Goal: Task Accomplishment & Management: Complete application form

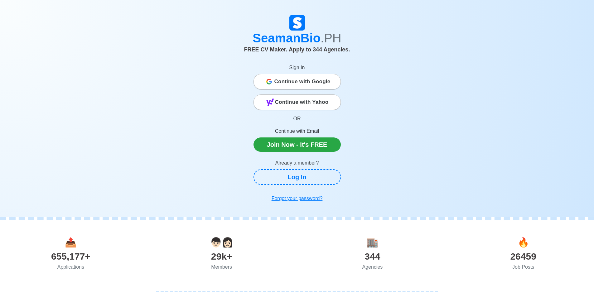
click at [299, 83] on span "Continue with Google" at bounding box center [303, 82] width 56 height 12
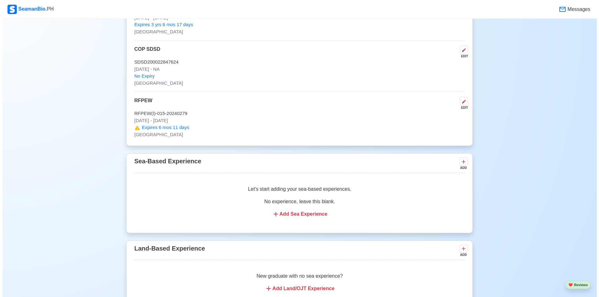
scroll to position [1248, 0]
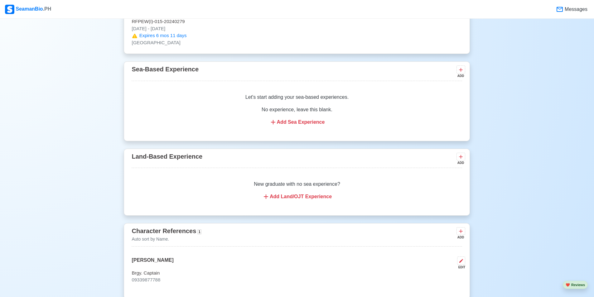
click at [301, 126] on div "Add Sea Experience" at bounding box center [297, 122] width 316 height 7
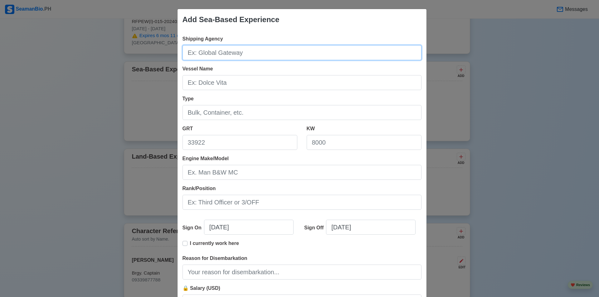
click at [234, 54] on input "Shipping Agency" at bounding box center [302, 52] width 239 height 15
type input "Ocean Fast Ferries Inc."
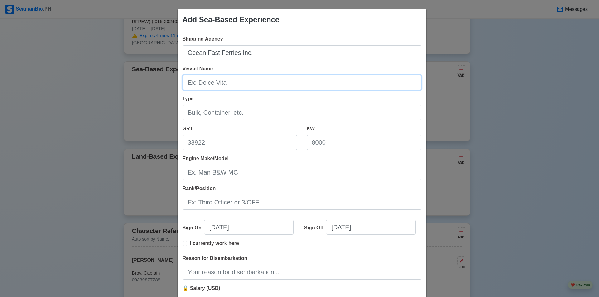
click at [227, 87] on input "Vessel Name" at bounding box center [302, 82] width 239 height 15
type input "C"
type input "m"
type input "M/V Ocean Jet 6"
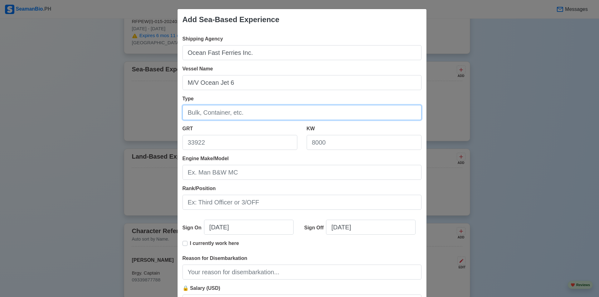
click at [234, 114] on input "Type" at bounding box center [302, 112] width 239 height 15
type input "F"
type input "Passenger/Fast Craft"
drag, startPoint x: 228, startPoint y: 151, endPoint x: 231, endPoint y: 145, distance: 5.7
click at [229, 149] on div "GRT" at bounding box center [240, 140] width 124 height 30
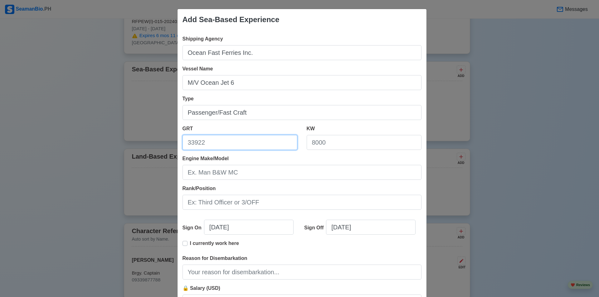
click at [231, 145] on input "GRT" at bounding box center [240, 142] width 115 height 15
type input "251.90"
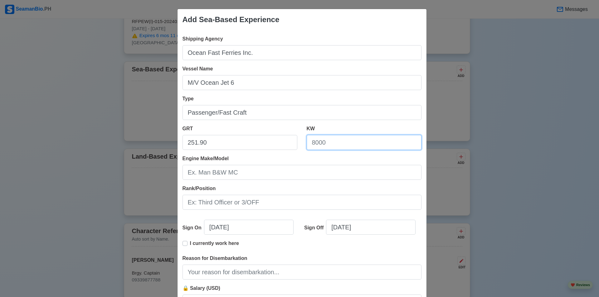
click at [326, 146] on input "KW" at bounding box center [364, 142] width 115 height 15
type input "1"
click at [313, 145] on input "2684.56" at bounding box center [364, 142] width 115 height 15
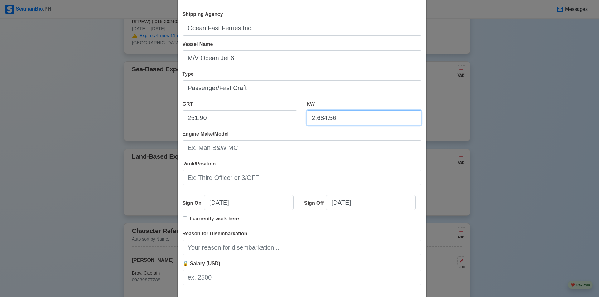
scroll to position [58, 0]
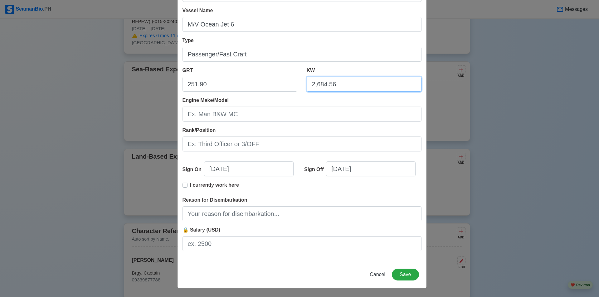
type input "2,684.56"
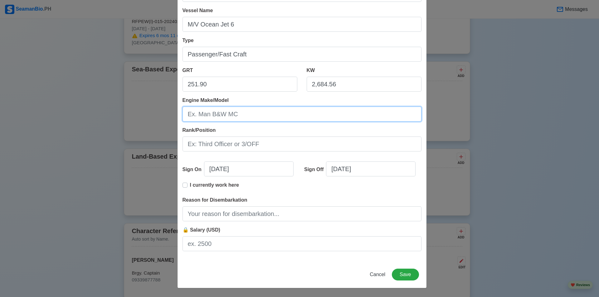
click at [244, 114] on input "Engine Make/Model" at bounding box center [302, 114] width 239 height 15
type input "c"
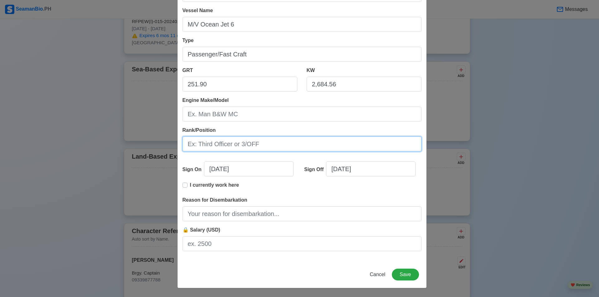
type input "c"
type input "CUMMINS KTA-50-M2"
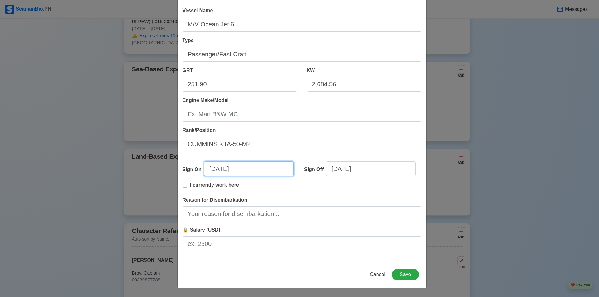
click at [257, 172] on input "[DATE]" at bounding box center [249, 169] width 90 height 15
select select "****"
select select "*********"
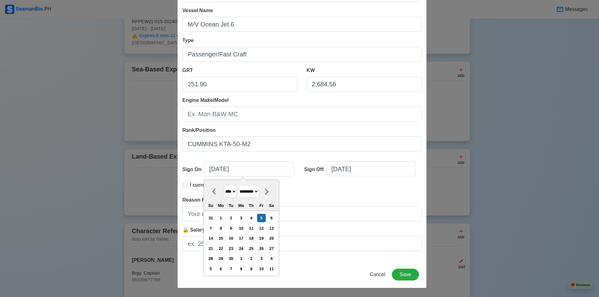
click at [233, 192] on select "**** **** **** **** **** **** **** **** **** **** **** **** **** **** **** ****…" at bounding box center [230, 192] width 13 height 12
select select "****"
click at [224, 186] on select "**** **** **** **** **** **** **** **** **** **** **** **** **** **** **** ****…" at bounding box center [230, 192] width 13 height 12
click at [249, 192] on select "******* ******** ***** ***** *** **** **** ****** ********* ******* ******** **…" at bounding box center [248, 192] width 21 height 12
select select "****"
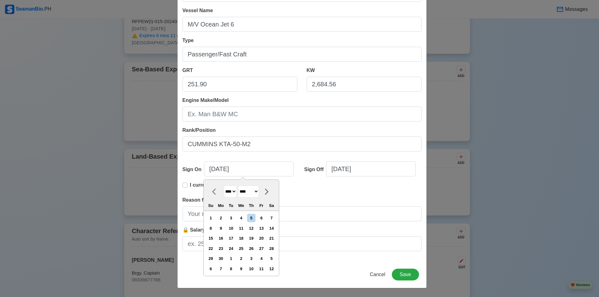
click at [238, 186] on select "******* ******** ***** ***** *** **** **** ****** ********* ******* ******** **…" at bounding box center [248, 192] width 21 height 12
click at [224, 247] on div "22" at bounding box center [221, 249] width 8 height 8
type input "[DATE]"
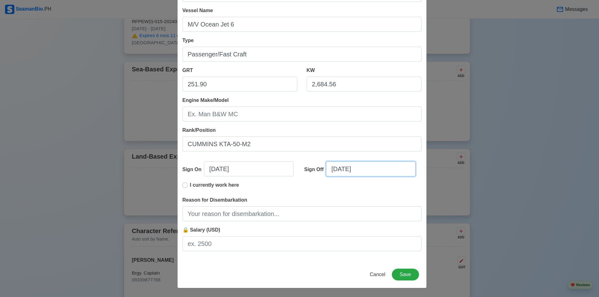
click at [362, 174] on input "[DATE]" at bounding box center [371, 169] width 90 height 15
select select "****"
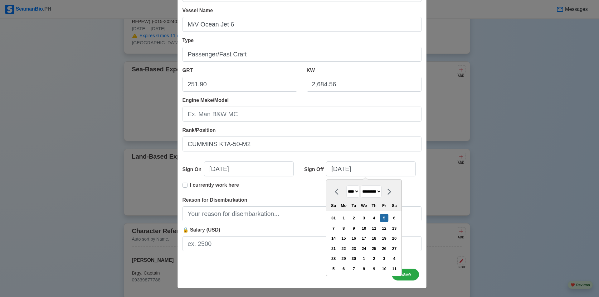
click at [376, 193] on select "******* ******** ***** ***** *** **** **** ****** ********* ******* ******** **…" at bounding box center [371, 192] width 21 height 12
select select "******"
click at [361, 186] on select "******* ******** ***** ***** *** **** **** ****** ********* ******* ******** **…" at bounding box center [371, 192] width 21 height 12
click at [397, 228] on div "9" at bounding box center [394, 228] width 8 height 8
type input "[DATE]"
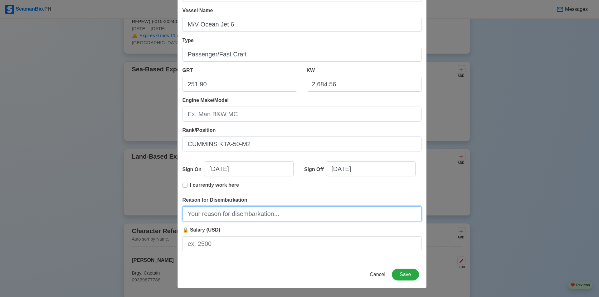
click at [268, 217] on input "Reason for Disembarkation" at bounding box center [302, 214] width 239 height 15
type input "END OF CONTRACT"
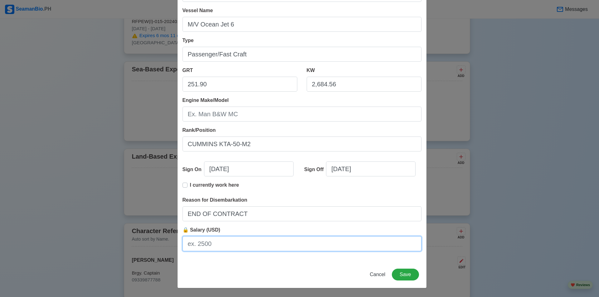
click at [250, 243] on input "🔒 Salary (USD)" at bounding box center [302, 243] width 239 height 15
type input "NONE"
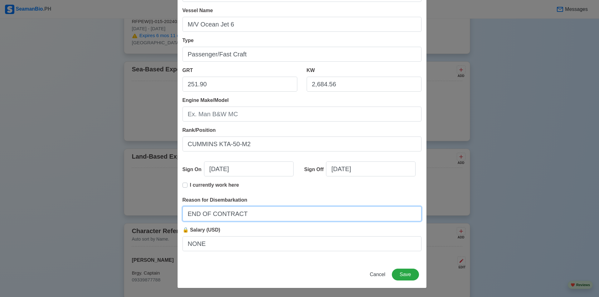
click at [260, 219] on input "END OF CONTRACT" at bounding box center [302, 214] width 239 height 15
type input "END OF APPRENTICESHIP"
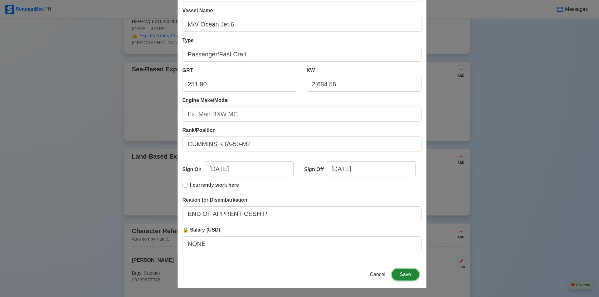
click at [411, 274] on button "Save" at bounding box center [405, 275] width 27 height 12
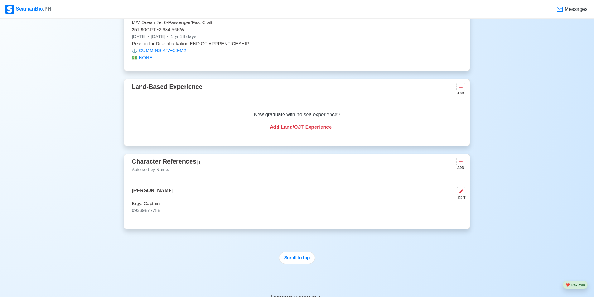
scroll to position [1287, 0]
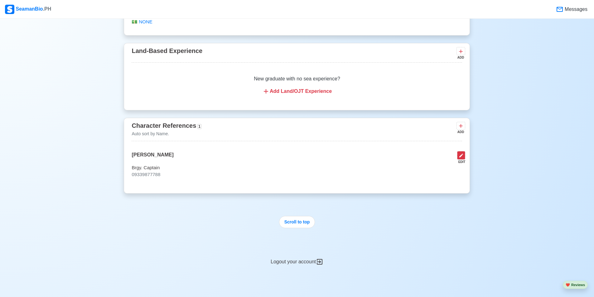
click at [464, 158] on icon at bounding box center [461, 155] width 5 height 5
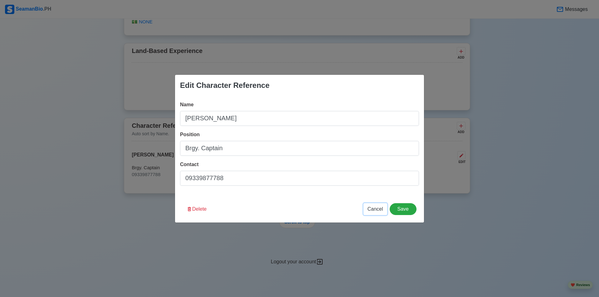
click at [373, 208] on span "Cancel" at bounding box center [376, 209] width 16 height 5
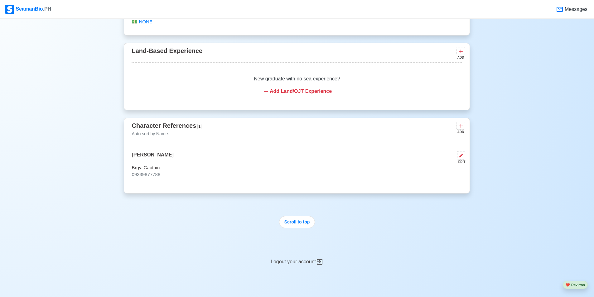
click at [461, 133] on div "ADD" at bounding box center [460, 132] width 7 height 5
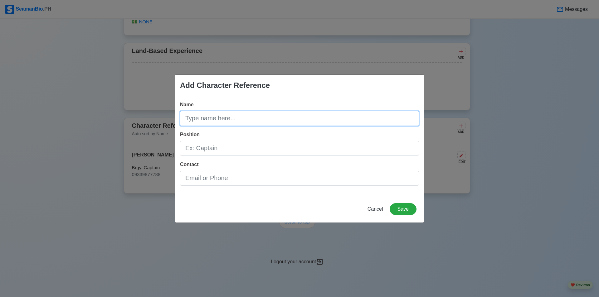
click at [233, 120] on input "Name" at bounding box center [299, 118] width 239 height 15
type input "E"
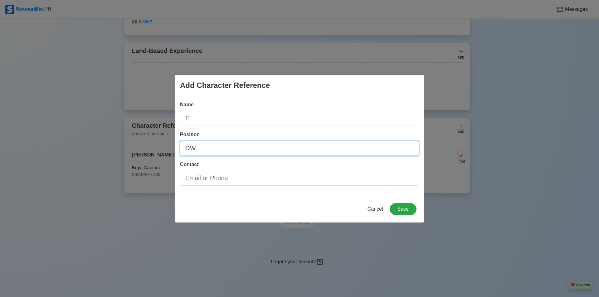
type input "D"
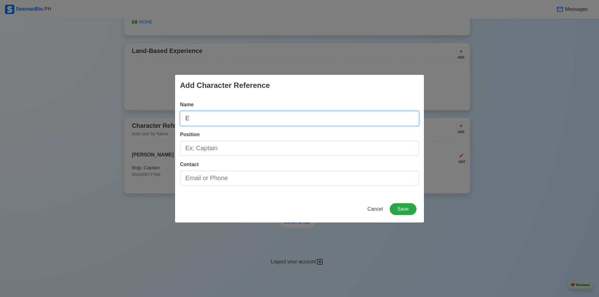
click at [233, 120] on input "E" at bounding box center [299, 118] width 239 height 15
type input "[PERSON_NAME]"
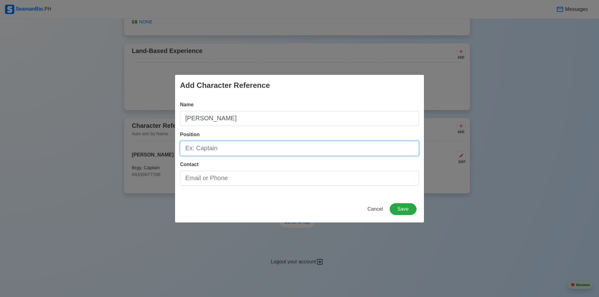
click at [221, 151] on input "Position" at bounding box center [299, 148] width 239 height 15
type input "c"
type input "Captain"
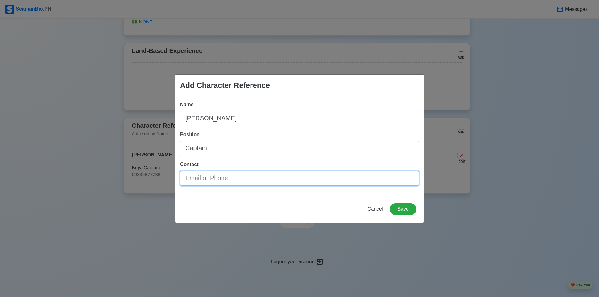
click at [231, 180] on input "Contact" at bounding box center [299, 178] width 239 height 15
type input "09933889371"
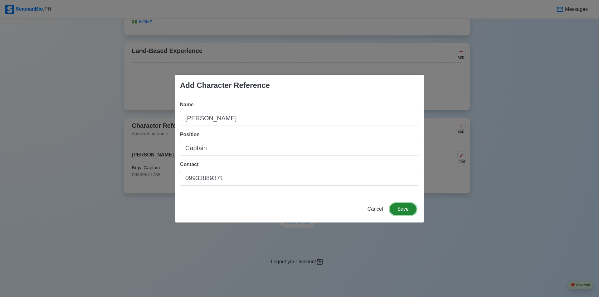
click at [407, 213] on button "Save" at bounding box center [403, 209] width 27 height 12
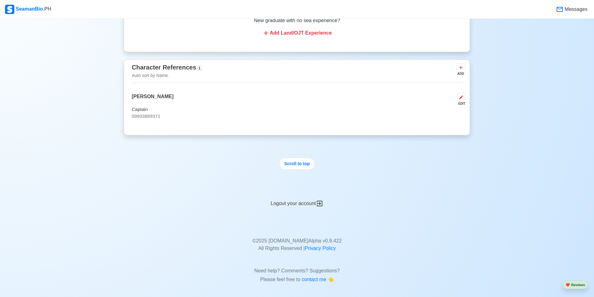
scroll to position [1318, 0]
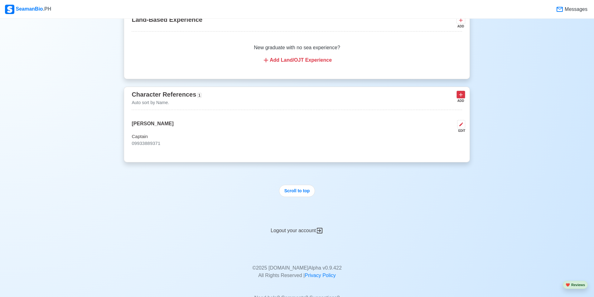
click at [463, 98] on icon at bounding box center [461, 95] width 6 height 6
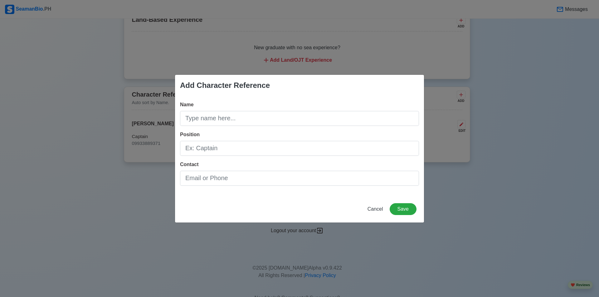
click at [280, 233] on div "Add Character Reference Name Position Contact Cancel Save" at bounding box center [299, 148] width 599 height 297
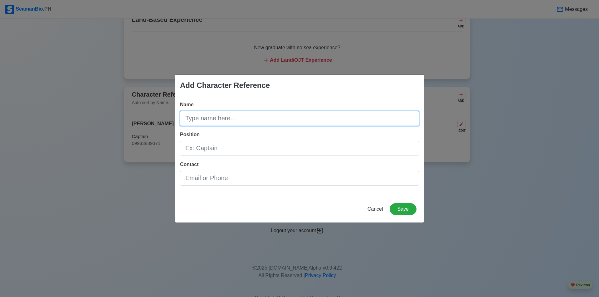
click at [224, 122] on input "Name" at bounding box center [299, 118] width 239 height 15
type input "[PERSON_NAME]"
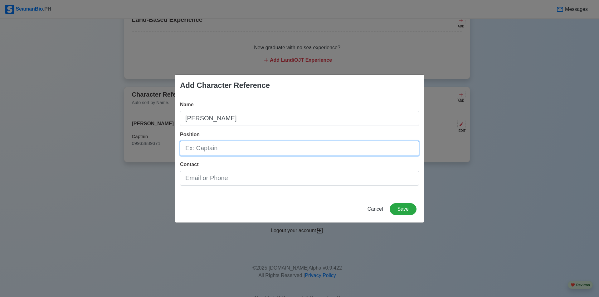
click at [249, 152] on input "Position" at bounding box center [299, 148] width 239 height 15
type input "v"
type input "Chief Engin"
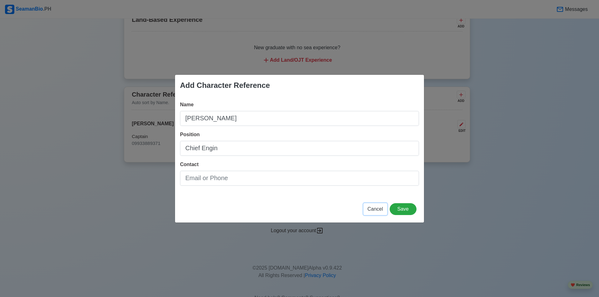
click at [369, 209] on span "Cancel" at bounding box center [376, 209] width 16 height 5
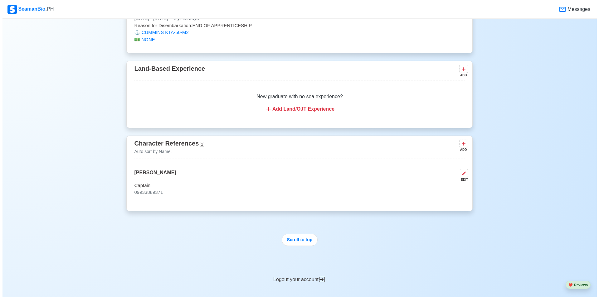
scroll to position [1258, 0]
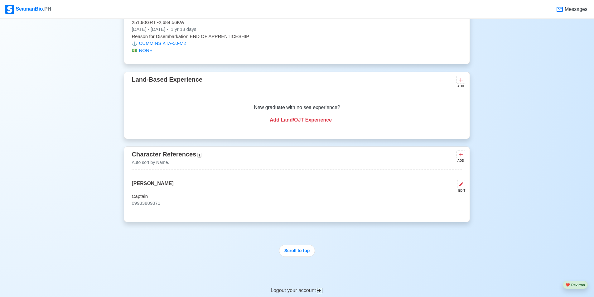
click at [278, 124] on div "Add Land/OJT Experience" at bounding box center [297, 119] width 316 height 7
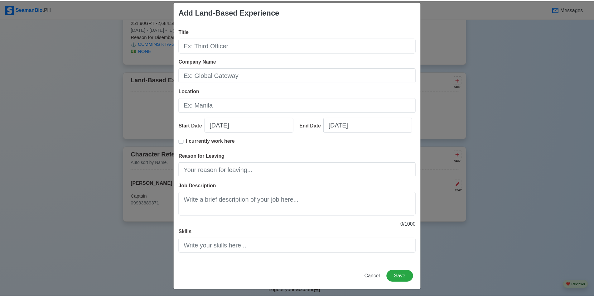
scroll to position [10, 0]
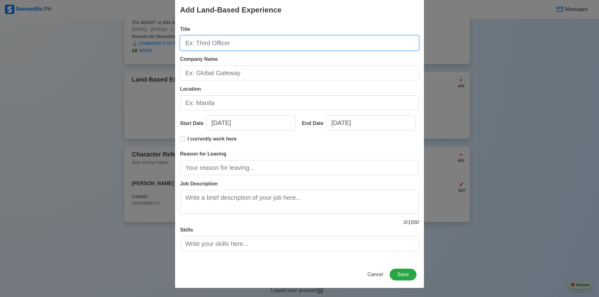
click at [251, 41] on input "Title" at bounding box center [299, 43] width 239 height 15
type input "f"
type input "F"
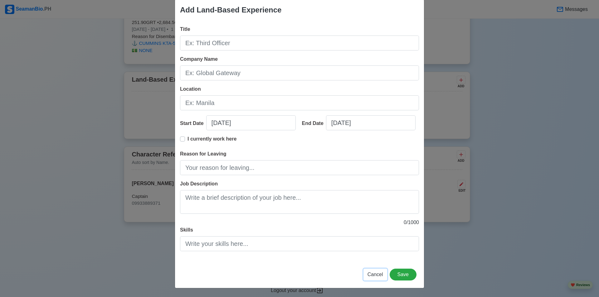
click at [377, 273] on span "Cancel" at bounding box center [376, 274] width 16 height 5
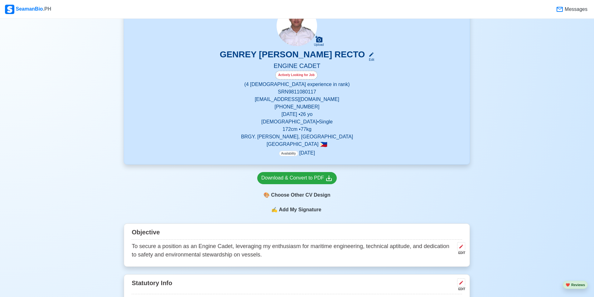
scroll to position [41, 0]
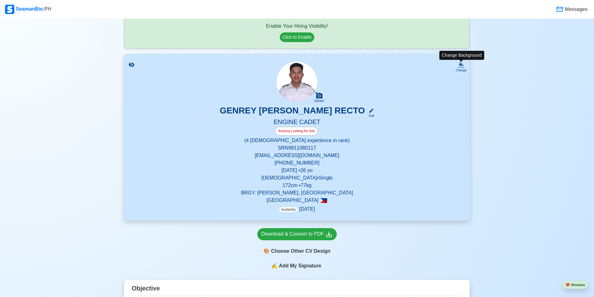
click at [465, 67] on div "Change" at bounding box center [461, 67] width 11 height 11
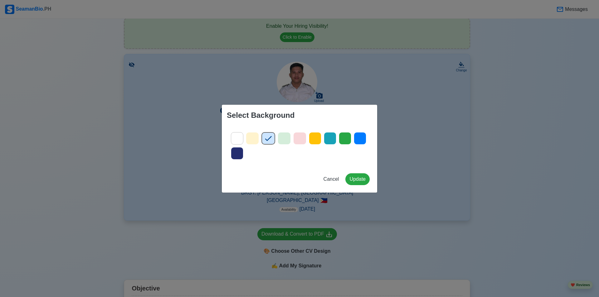
click at [241, 139] on icon at bounding box center [236, 138] width 9 height 9
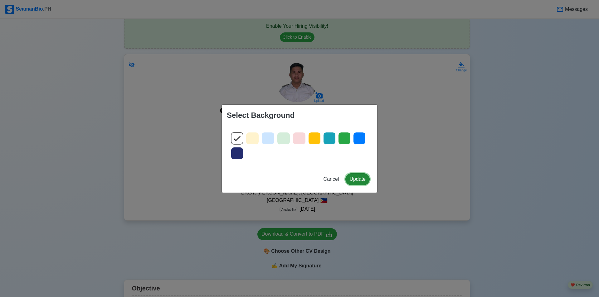
click at [351, 181] on button "Update" at bounding box center [357, 179] width 24 height 12
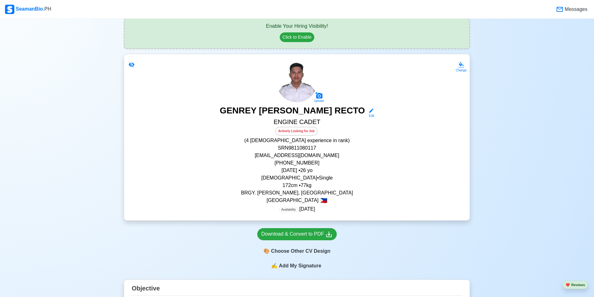
click at [309, 133] on div "Actively Looking for Job" at bounding box center [296, 131] width 42 height 9
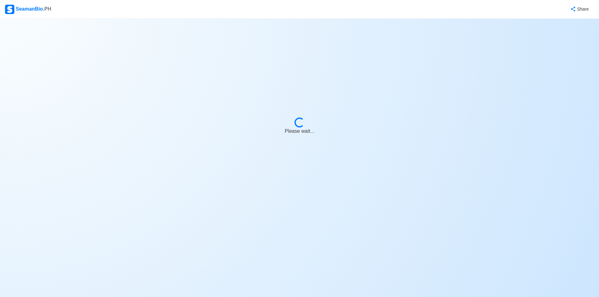
select select "Actively Looking for Job"
select select "Visible for Hiring"
select select "Single"
select select "[DEMOGRAPHIC_DATA]"
select select "PH"
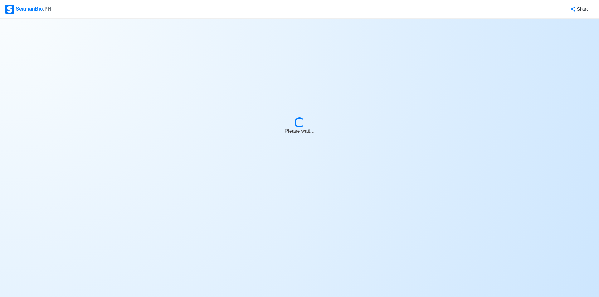
select select "0"
select select "4"
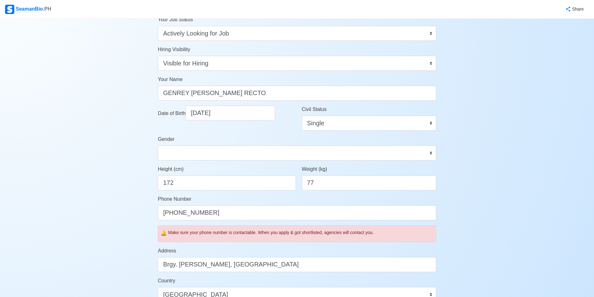
scroll to position [62, 0]
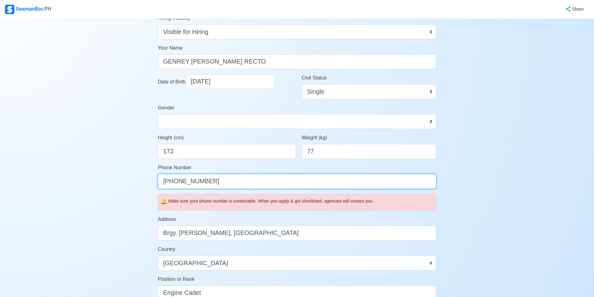
click at [210, 182] on input "[PHONE_NUMBER]" at bounding box center [297, 181] width 279 height 15
type input "[PHONE_NUMBER]"
click at [217, 219] on div "Address Brgy. [PERSON_NAME], [GEOGRAPHIC_DATA]" at bounding box center [297, 228] width 279 height 25
click at [217, 187] on input "[PHONE_NUMBER]" at bounding box center [297, 181] width 279 height 15
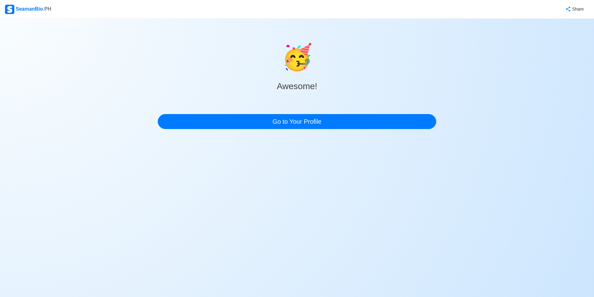
scroll to position [0, 0]
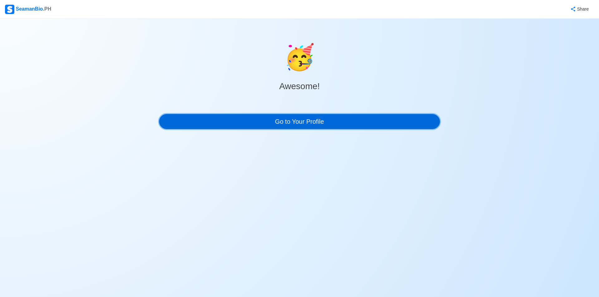
click at [285, 129] on link "Go to Your Profile" at bounding box center [299, 121] width 281 height 15
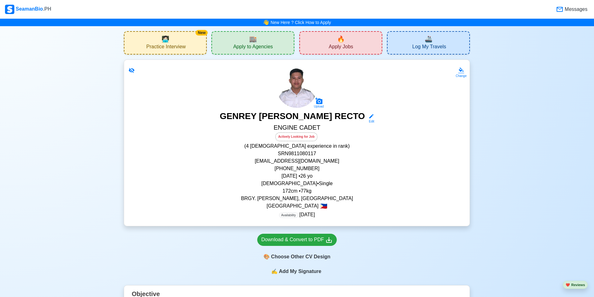
click at [334, 167] on p "[PHONE_NUMBER]" at bounding box center [297, 168] width 331 height 7
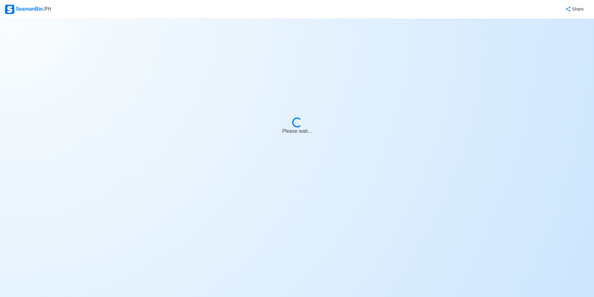
select select "Actively Looking for Job"
select select "Visible for Hiring"
select select "Single"
select select "[DEMOGRAPHIC_DATA]"
select select "PH"
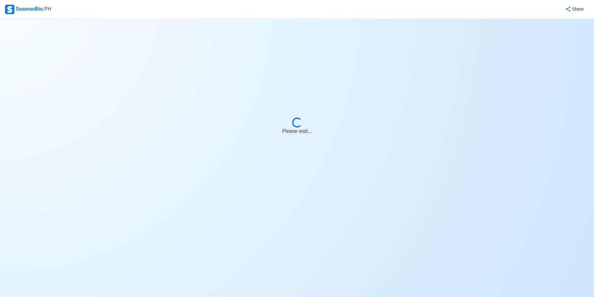
select select "0"
select select "4"
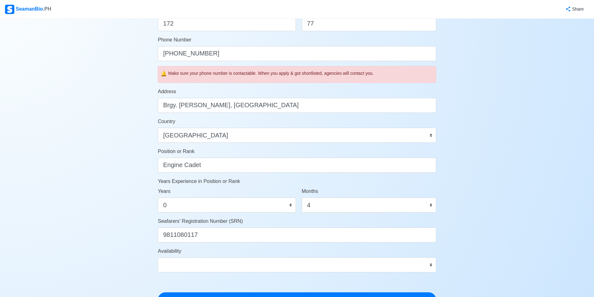
scroll to position [218, 0]
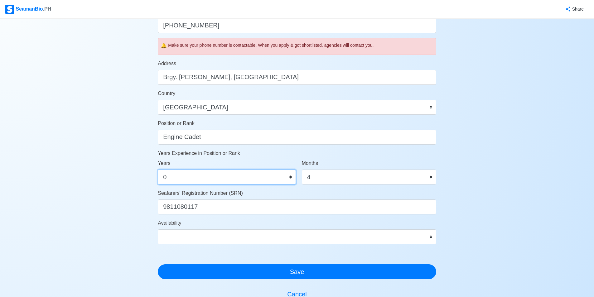
click at [240, 177] on select "0 1 2 3 4 5 6 7 8 9 10 11 12 13 14 15 16 17 18 19 20 21 22 23 24 25 26 27 28 29…" at bounding box center [227, 177] width 138 height 15
click at [335, 158] on form "Your Job Status Onboard Actively Looking for Job Not Looking for Job Hiring Vis…" at bounding box center [297, 53] width 279 height 451
click at [291, 177] on select "0 1 2 3 4 5 6 7 8 9 10 11 12 13 14 15 16 17 18 19 20 21 22 23 24 25 26 27 28 29…" at bounding box center [227, 177] width 138 height 15
select select "1"
click at [158, 170] on select "0 1 2 3 4 5 6 7 8 9 10 11 12 13 14 15 16 17 18 19 20 21 22 23 24 25 26 27 28 29…" at bounding box center [227, 177] width 138 height 15
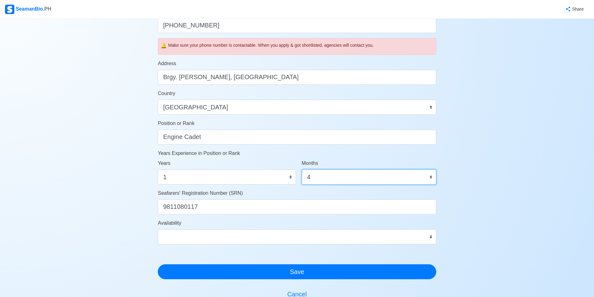
click at [313, 176] on select "0 1 2 3 4 5 6 7 8 9 10 11" at bounding box center [369, 177] width 134 height 15
click at [334, 195] on div "Seafarers' Registration Number (SRN) 9811080117" at bounding box center [297, 202] width 279 height 25
click at [320, 181] on select "0 1 2 3 4 5 6 7 8 9 10 11" at bounding box center [369, 177] width 134 height 15
select select "0"
click at [302, 170] on select "0 1 2 3 4 5 6 7 8 9 10 11" at bounding box center [369, 177] width 134 height 15
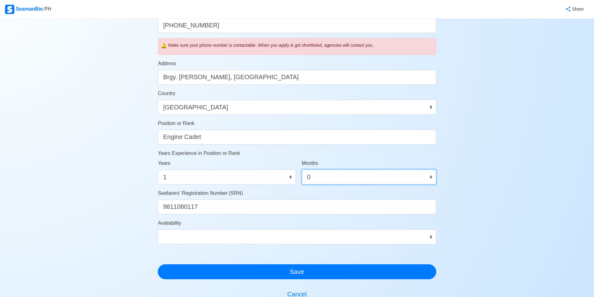
scroll to position [250, 0]
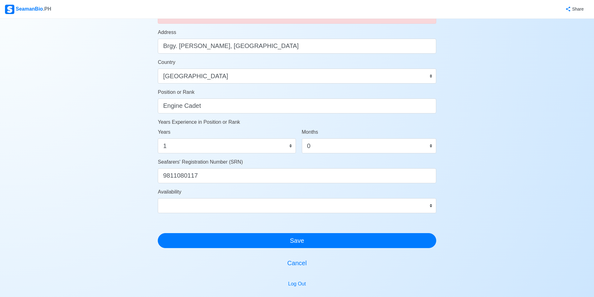
click at [314, 133] on label "Months" at bounding box center [310, 132] width 16 height 7
click at [314, 139] on select "0 1 2 3 4 5 6 7 8 9 10 11" at bounding box center [369, 146] width 134 height 15
click at [315, 143] on select "0 1 2 3 4 5 6 7 8 9 10 11" at bounding box center [369, 146] width 134 height 15
click at [302, 139] on select "0 1 2 3 4 5 6 7 8 9 10 11" at bounding box center [369, 146] width 134 height 15
click at [225, 202] on select "Immediate [DATE] [DATE] [DATE] [DATE] [DATE] [DATE] [DATE] [DATE] [DATE]" at bounding box center [297, 205] width 279 height 15
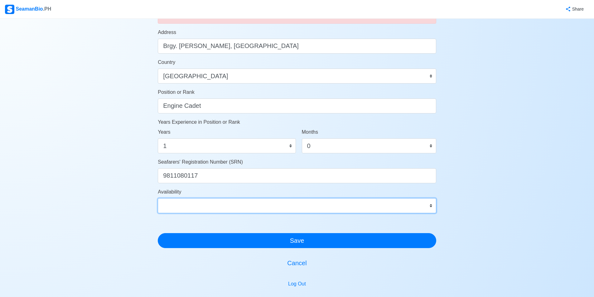
click at [225, 207] on select "Immediate [DATE] [DATE] [DATE] [DATE] [DATE] [DATE] [DATE] [DATE] [DATE]" at bounding box center [297, 205] width 279 height 15
click at [224, 207] on select "Immediate [DATE] [DATE] [DATE] [DATE] [DATE] [DATE] [DATE] [DATE] [DATE]" at bounding box center [297, 205] width 279 height 15
select select "4102416000000"
click at [158, 198] on select "Immediate [DATE] [DATE] [DATE] [DATE] [DATE] [DATE] [DATE] [DATE] [DATE]" at bounding box center [297, 205] width 279 height 15
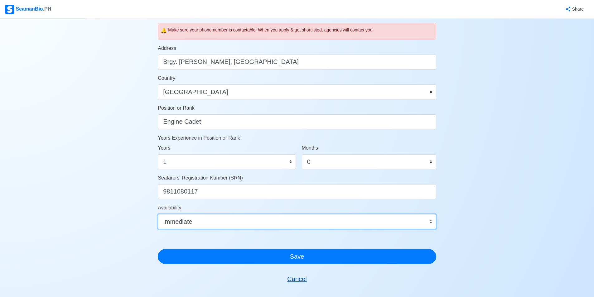
scroll to position [300, 0]
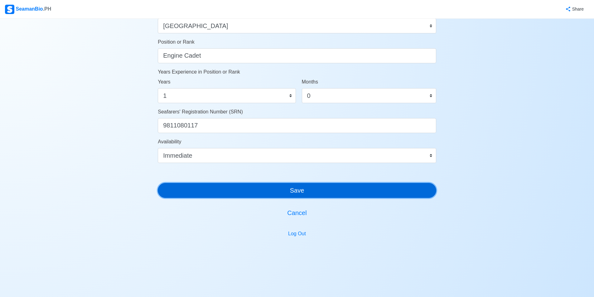
click at [303, 193] on button "Save" at bounding box center [297, 190] width 279 height 15
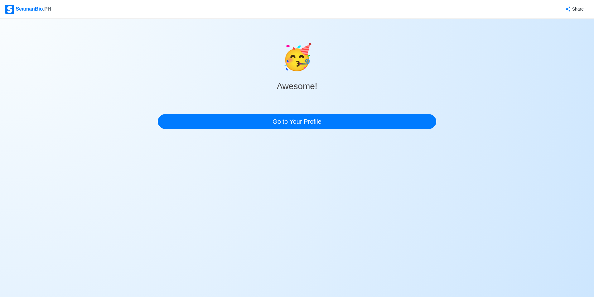
scroll to position [0, 0]
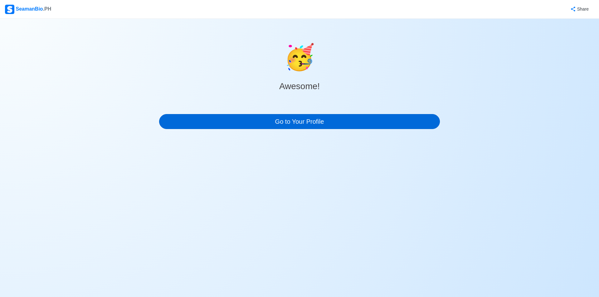
drag, startPoint x: 306, startPoint y: 111, endPoint x: 306, endPoint y: 115, distance: 4.1
click at [306, 111] on div "🥳 Awesome! Go to Your Profile" at bounding box center [299, 84] width 281 height 90
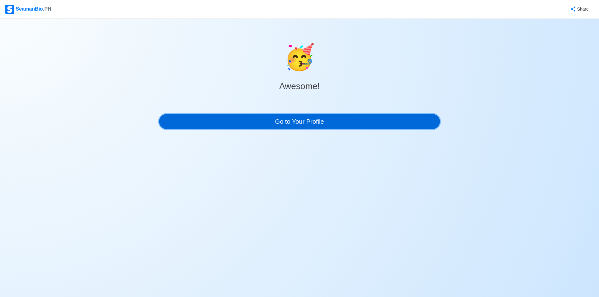
click at [308, 120] on link "Go to Your Profile" at bounding box center [299, 121] width 281 height 15
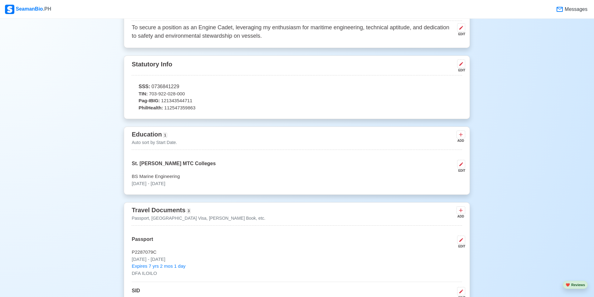
scroll to position [250, 0]
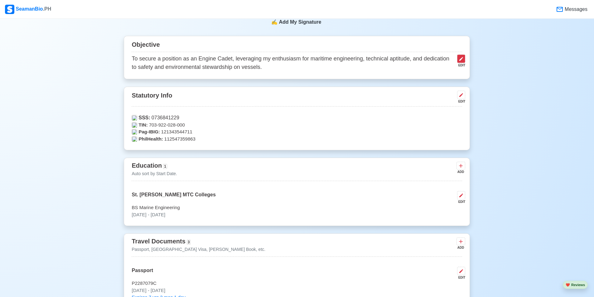
click at [462, 61] on icon at bounding box center [461, 58] width 5 height 5
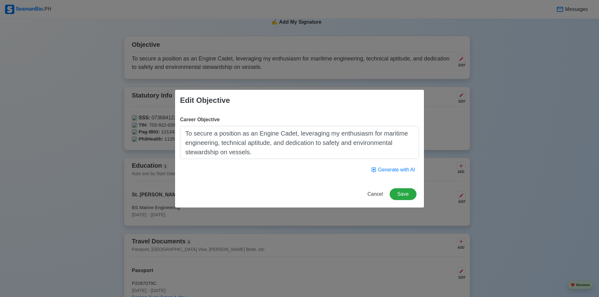
click at [293, 134] on textarea "To secure a position as an Engine Cadet, leveraging my enthusiasm for maritime …" at bounding box center [299, 142] width 239 height 33
type textarea "To secure a position as an Engine Cadet or Wiper, leveraging my enthusiasm for …"
click at [402, 193] on button "Save" at bounding box center [403, 194] width 27 height 12
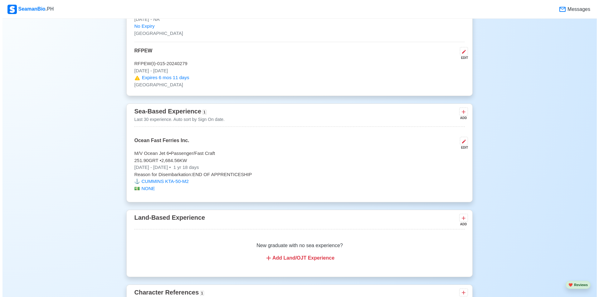
scroll to position [1186, 0]
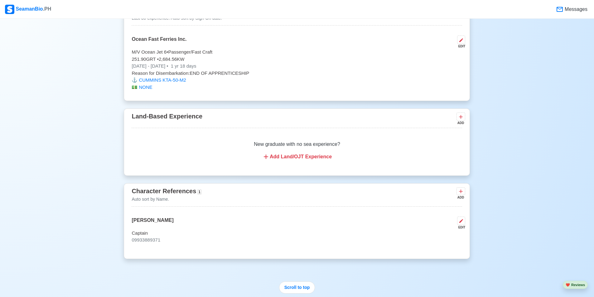
click at [283, 161] on div "Add Land/OJT Experience" at bounding box center [297, 156] width 316 height 7
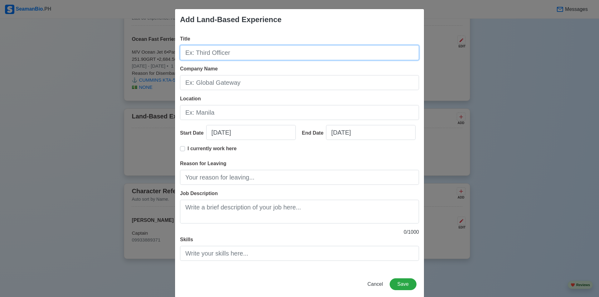
click at [197, 54] on input "Title" at bounding box center [299, 52] width 239 height 15
type input "f"
type input "Food Delivery"
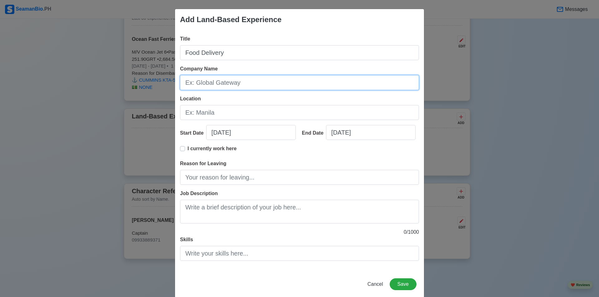
click at [227, 87] on input "Company Name" at bounding box center [299, 82] width 239 height 15
type input "g"
type input "Grab PH"
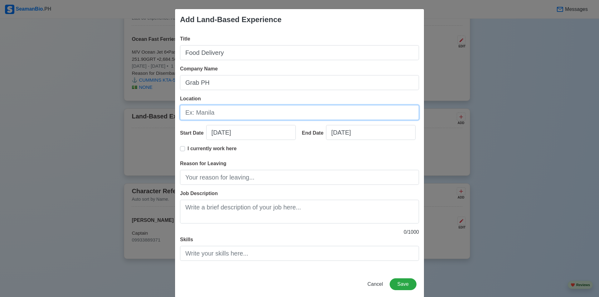
click at [248, 119] on input "Location" at bounding box center [299, 112] width 239 height 15
type input "[GEOGRAPHIC_DATA]"
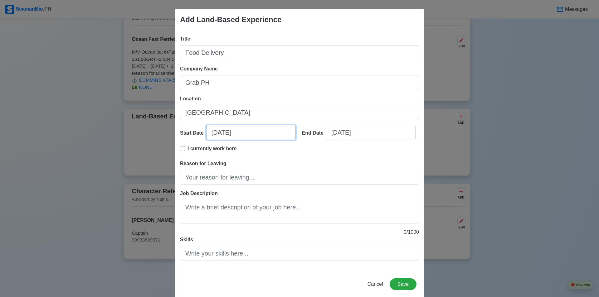
click at [215, 135] on input "[DATE]" at bounding box center [251, 132] width 90 height 15
select select "****"
select select "*********"
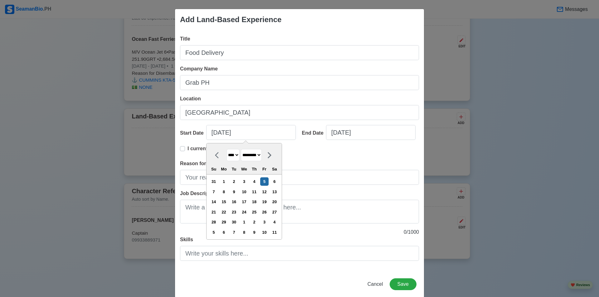
click at [238, 155] on select "**** **** **** **** **** **** **** **** **** **** **** **** **** **** **** ****…" at bounding box center [233, 155] width 13 height 12
select select "****"
click at [227, 149] on select "**** **** **** **** **** **** **** **** **** **** **** **** **** **** **** ****…" at bounding box center [233, 155] width 13 height 12
click at [258, 158] on select "******* ******** ***** ***** *** **** **** ****** ********* ******* ******** **…" at bounding box center [251, 155] width 21 height 12
select select "****"
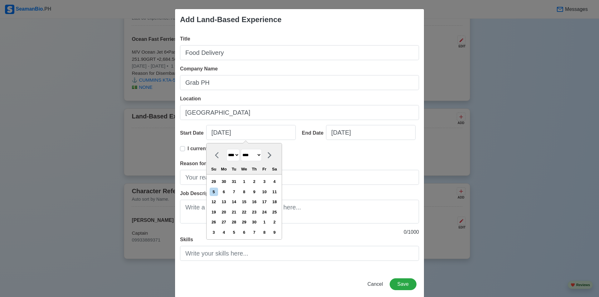
click at [241, 149] on select "******* ******** ***** ***** *** **** **** ****** ********* ******* ******** **…" at bounding box center [251, 155] width 21 height 12
click at [234, 193] on div "8" at bounding box center [234, 192] width 8 height 8
type input "[DATE]"
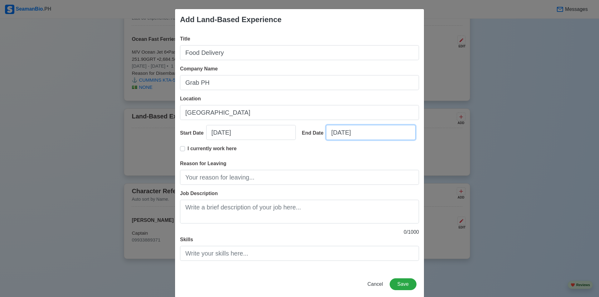
click at [359, 134] on input "[DATE]" at bounding box center [371, 132] width 90 height 15
select select "****"
select select "*********"
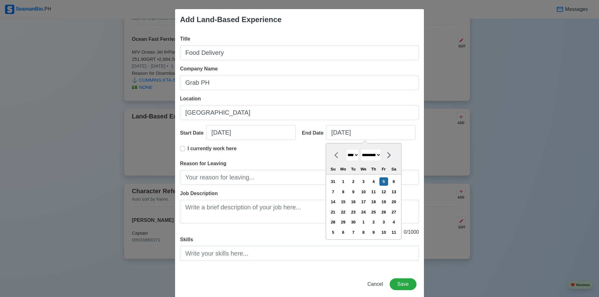
drag, startPoint x: 356, startPoint y: 156, endPoint x: 355, endPoint y: 162, distance: 6.0
click at [356, 156] on select "**** **** **** **** **** **** **** **** **** **** **** **** **** **** **** ****…" at bounding box center [352, 155] width 13 height 12
select select "****"
click at [346, 149] on select "**** **** **** **** **** **** **** **** **** **** **** **** **** **** **** ****…" at bounding box center [352, 155] width 13 height 12
click at [372, 155] on select "******* ******** ***** ***** *** **** **** ****** ********* ******* ******** **…" at bounding box center [370, 155] width 21 height 12
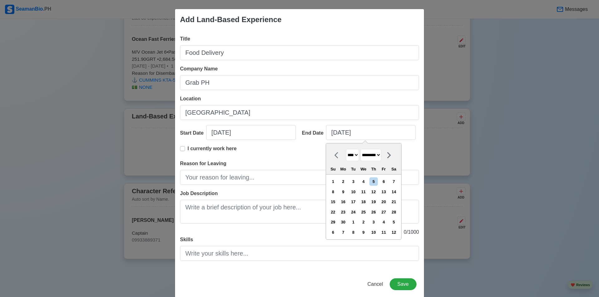
select select "*****"
click at [361, 149] on select "******* ******** ***** ***** *** **** **** ****** ********* ******* ******** **…" at bounding box center [370, 155] width 21 height 12
click at [347, 213] on div "22" at bounding box center [343, 212] width 8 height 8
type input "[DATE]"
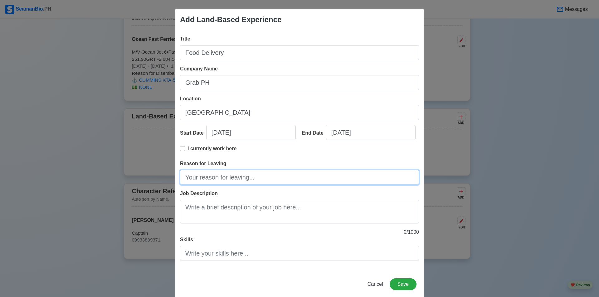
click at [223, 184] on input "Reason for Leaving" at bounding box center [299, 177] width 239 height 15
type input "s"
type input "F"
type input "P"
type input "t"
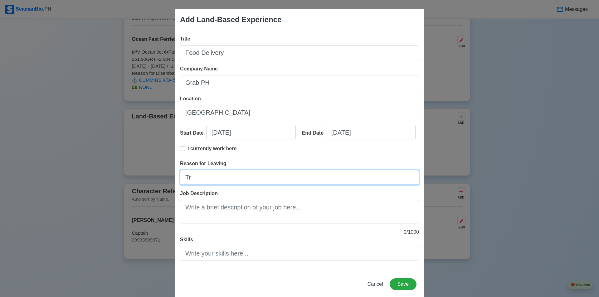
type input "T"
type input "Find New Job"
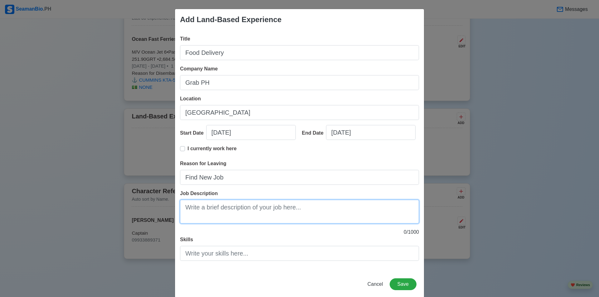
click at [239, 211] on textarea "Job Description" at bounding box center [299, 212] width 239 height 24
click at [334, 206] on textarea "Deliver food from restaurants to customers location via Grab Food App." at bounding box center [299, 212] width 239 height 24
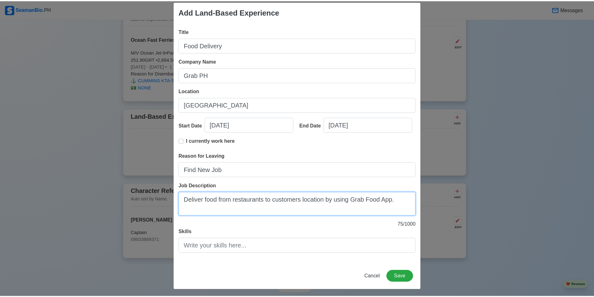
scroll to position [10, 0]
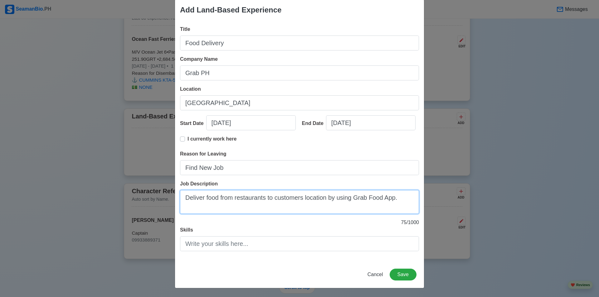
type textarea "Deliver food from restaurants to customers location by using Grab Food App."
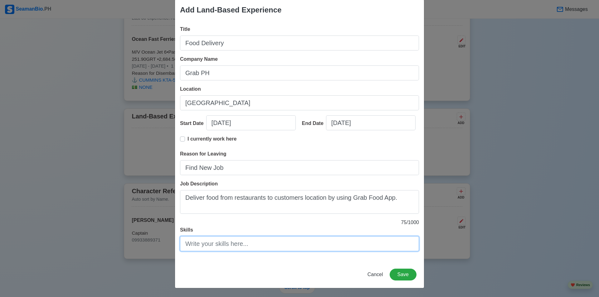
click at [251, 245] on input "Skills" at bounding box center [299, 243] width 239 height 15
type input "d"
click at [206, 245] on input "Driving (4W/AT) and" at bounding box center [299, 243] width 239 height 15
click at [224, 244] on input "Driving 4W/AT) and" at bounding box center [299, 243] width 239 height 15
click at [226, 244] on input "Driving 4W/AT) and" at bounding box center [299, 243] width 239 height 15
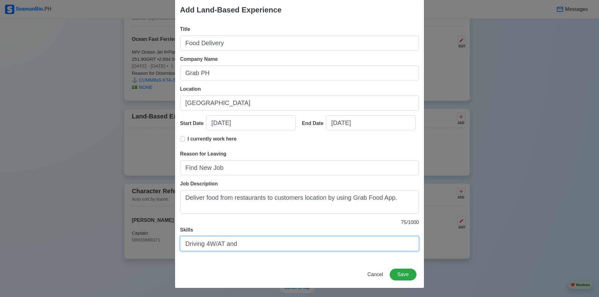
click at [245, 249] on input "Driving 4W/AT and" at bounding box center [299, 243] width 239 height 15
click at [212, 245] on input "Driving 4W/AT and 2W" at bounding box center [299, 243] width 239 height 15
type input "Driving 4W/AT and 2W"
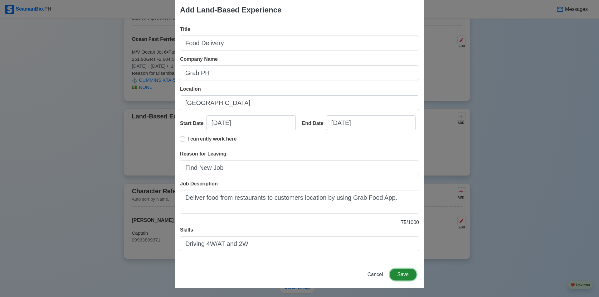
click at [404, 272] on button "Save" at bounding box center [403, 275] width 27 height 12
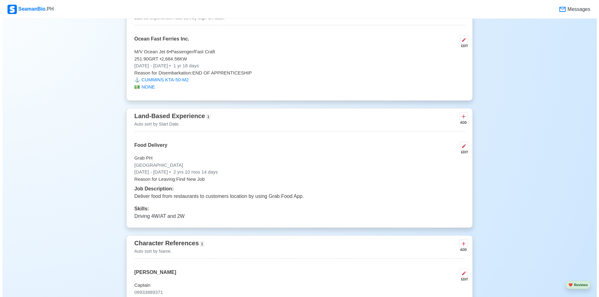
scroll to position [1186, 0]
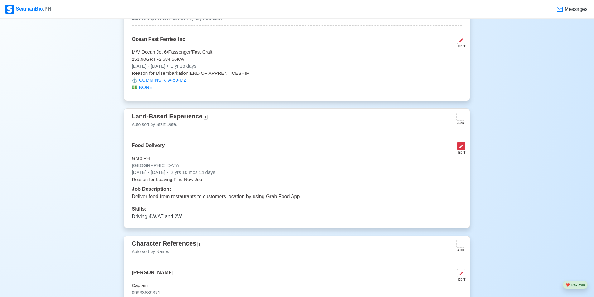
click at [462, 149] on icon at bounding box center [461, 146] width 5 height 5
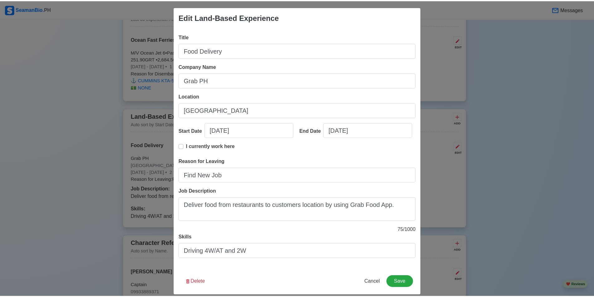
scroll to position [0, 0]
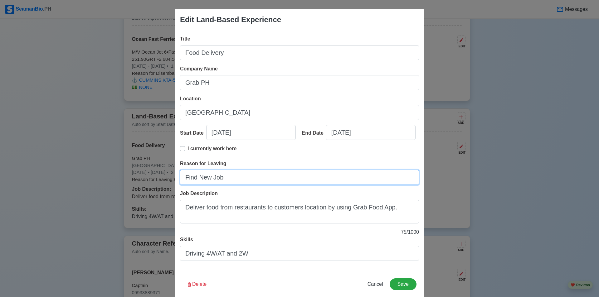
click at [225, 176] on input "Find New Job" at bounding box center [299, 177] width 239 height 15
type input "F"
type input "Pursue Maritime Career"
click at [407, 285] on button "Save" at bounding box center [403, 285] width 27 height 12
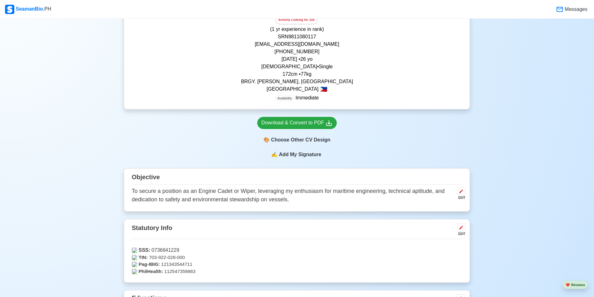
scroll to position [31, 0]
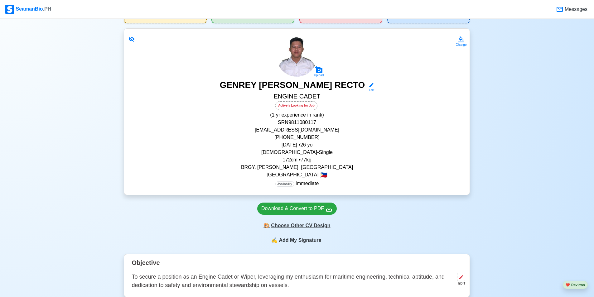
click at [313, 229] on div "🎨 Choose Other CV Design" at bounding box center [297, 226] width 80 height 12
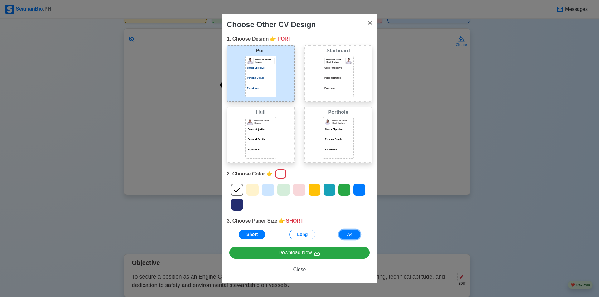
click at [354, 236] on button "A4" at bounding box center [349, 235] width 21 height 10
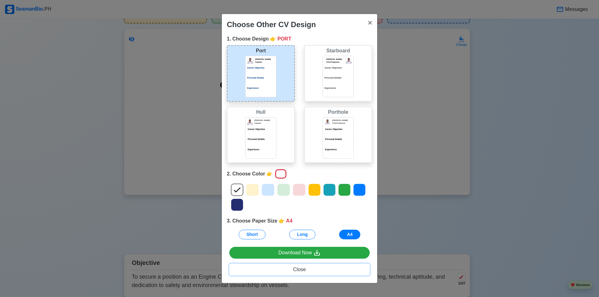
click at [300, 270] on span "Close" at bounding box center [299, 269] width 13 height 5
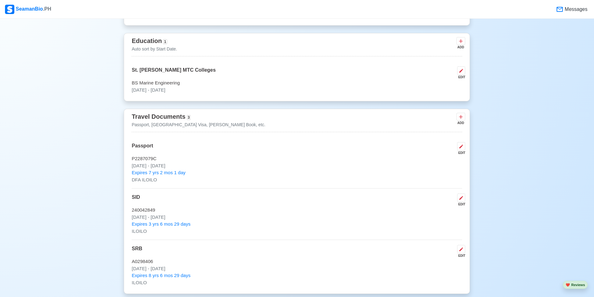
scroll to position [499, 0]
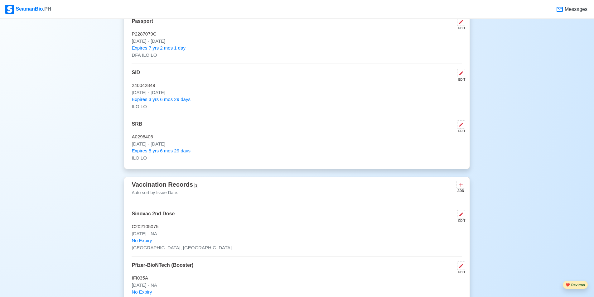
click at [577, 286] on button "❤️ Reviews" at bounding box center [575, 285] width 25 height 8
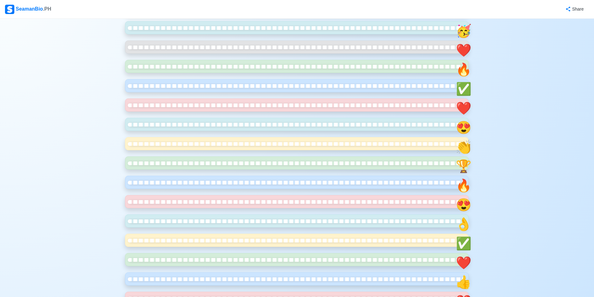
scroll to position [62, 0]
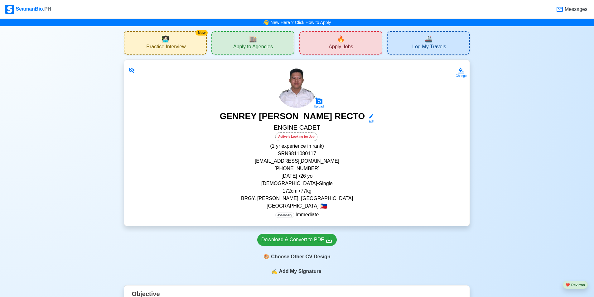
click at [297, 258] on div "🎨 Choose Other CV Design" at bounding box center [297, 257] width 80 height 12
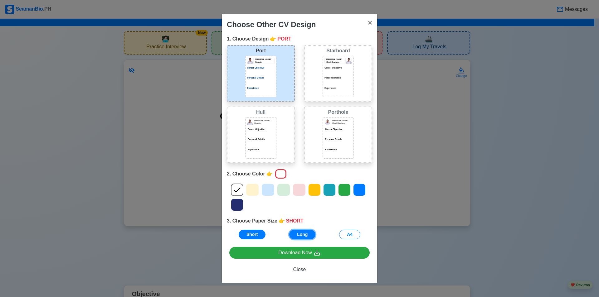
click at [309, 238] on button "Long" at bounding box center [302, 235] width 26 height 10
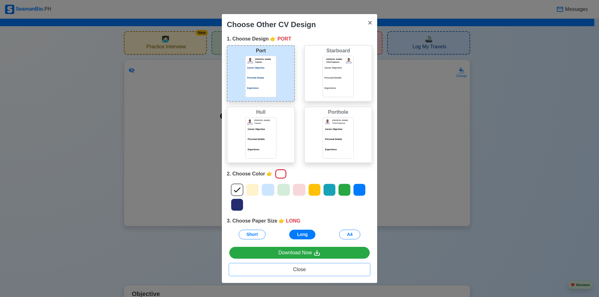
click at [295, 270] on span "Close" at bounding box center [299, 269] width 13 height 5
click at [301, 268] on span "Close" at bounding box center [299, 269] width 13 height 5
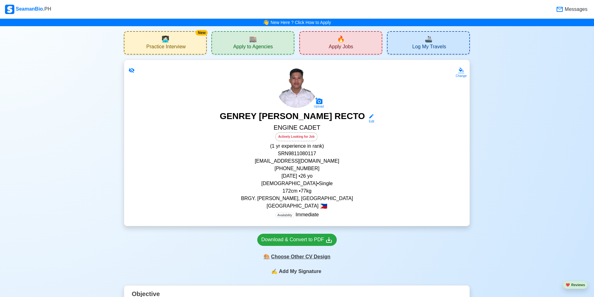
click at [309, 259] on div "🎨 Choose Other CV Design" at bounding box center [297, 257] width 80 height 12
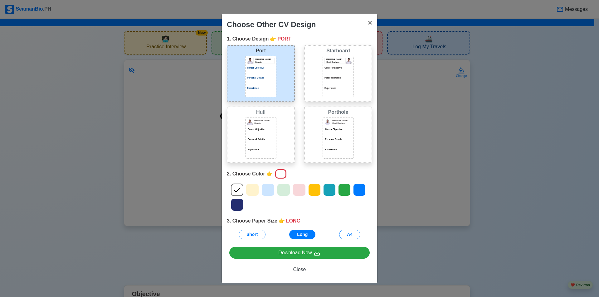
click at [436, 240] on div "Choose Other CV Design × Close 1. Choose Design 👉 PORT Port [PERSON_NAME] Capta…" at bounding box center [299, 148] width 599 height 297
click at [295, 269] on span "Close" at bounding box center [299, 269] width 13 height 5
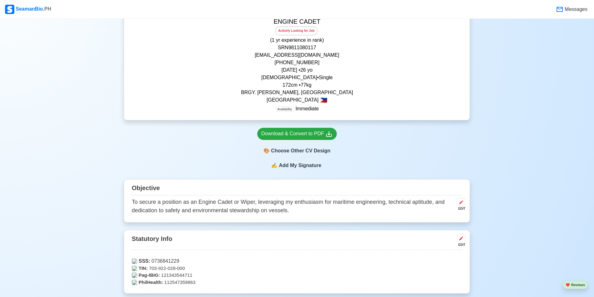
scroll to position [187, 0]
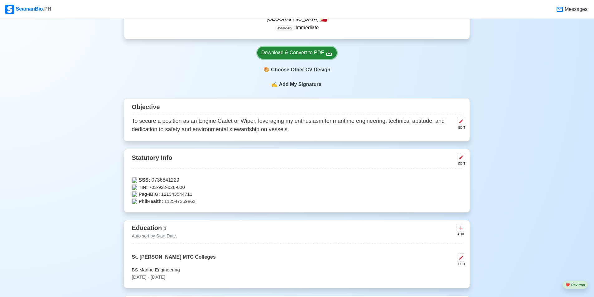
click at [315, 54] on div "Download & Convert to PDF" at bounding box center [296, 53] width 71 height 8
click at [291, 73] on div "🎨 Choose Other CV Design" at bounding box center [297, 70] width 80 height 12
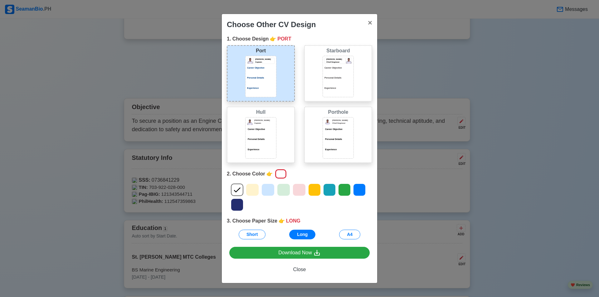
click at [268, 196] on div at bounding box center [267, 190] width 13 height 12
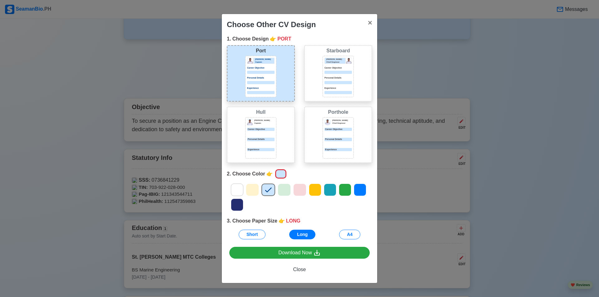
click at [256, 192] on icon at bounding box center [252, 189] width 9 height 9
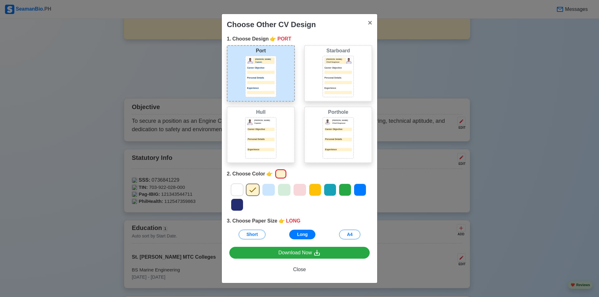
click at [357, 192] on icon at bounding box center [359, 189] width 9 height 9
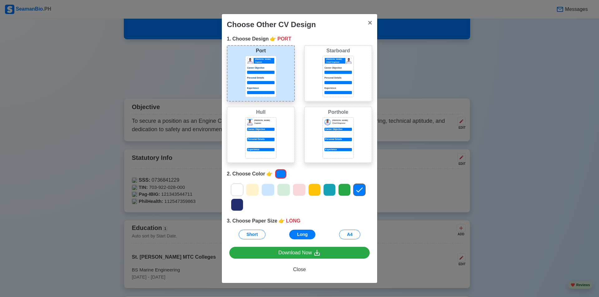
click at [264, 194] on icon at bounding box center [267, 189] width 9 height 9
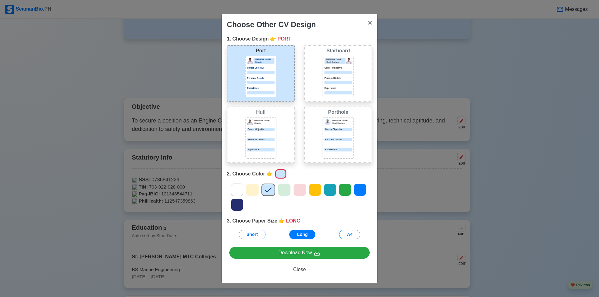
click at [233, 207] on icon at bounding box center [236, 204] width 9 height 9
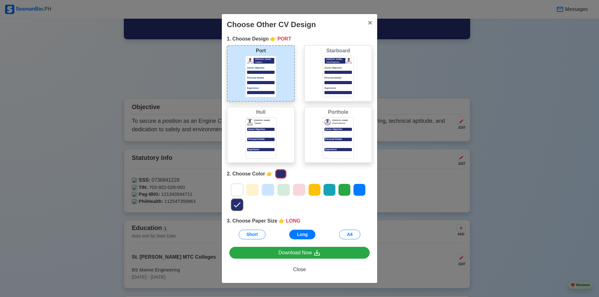
click at [250, 192] on icon at bounding box center [252, 189] width 9 height 9
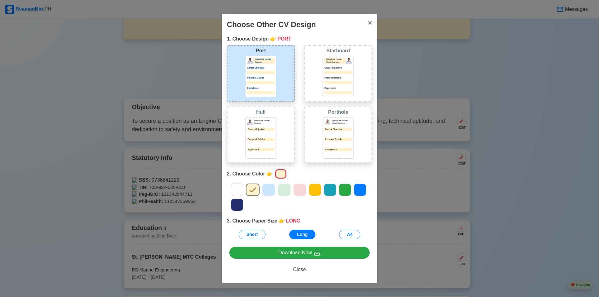
click at [265, 190] on icon at bounding box center [268, 189] width 9 height 9
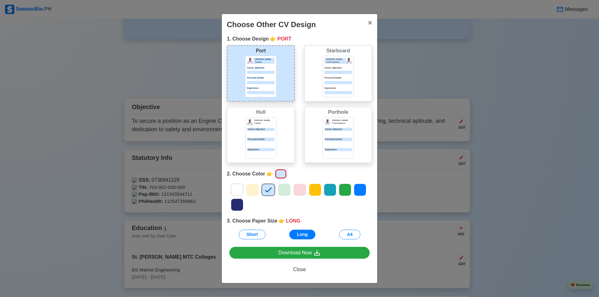
click at [282, 188] on icon at bounding box center [284, 189] width 9 height 9
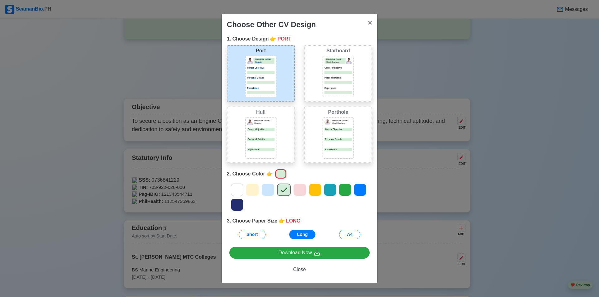
click at [237, 188] on icon at bounding box center [236, 189] width 9 height 9
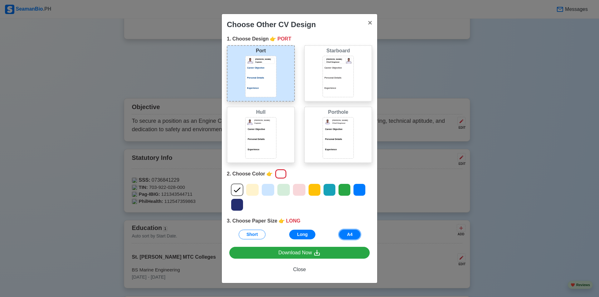
click at [349, 233] on button "A4" at bounding box center [349, 235] width 21 height 10
drag, startPoint x: 544, startPoint y: 41, endPoint x: 540, endPoint y: 37, distance: 5.8
click at [545, 41] on div "Choose Other CV Design × Close 1. Choose Design 👉 PORT Port [PERSON_NAME] Capta…" at bounding box center [299, 148] width 599 height 297
click at [256, 192] on icon at bounding box center [252, 189] width 9 height 9
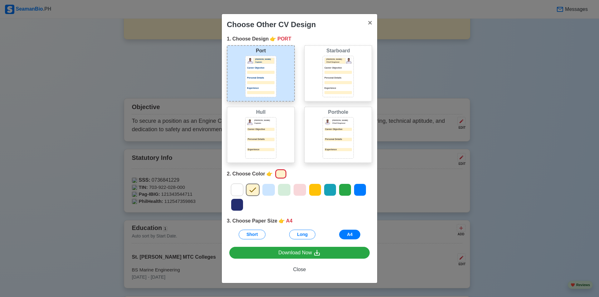
click at [450, 75] on div "Choose Other CV Design × Close 1. Choose Design 👉 PORT Port [PERSON_NAME] Capta…" at bounding box center [299, 148] width 599 height 297
click at [368, 22] on span "×" at bounding box center [370, 22] width 4 height 8
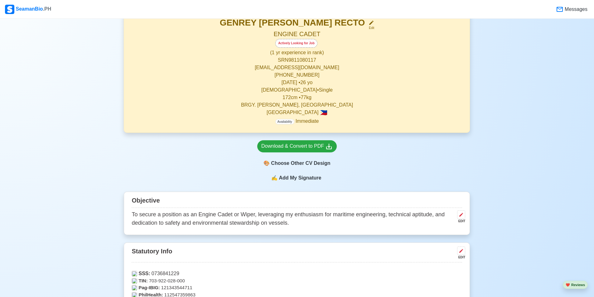
scroll to position [31, 0]
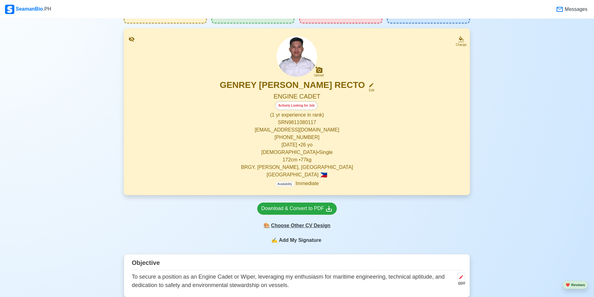
click at [300, 229] on div "🎨 Choose Other CV Design" at bounding box center [297, 226] width 80 height 12
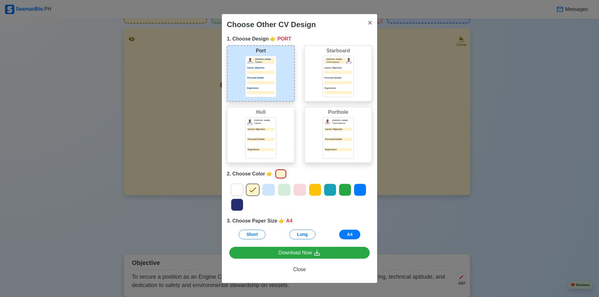
click at [272, 194] on icon at bounding box center [268, 189] width 9 height 9
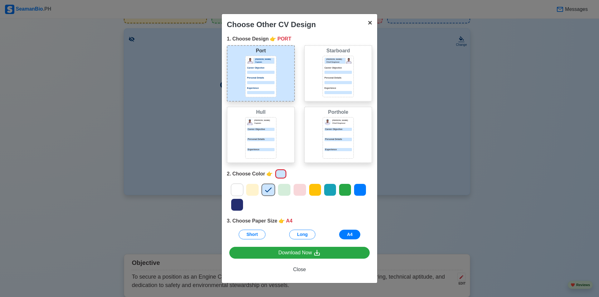
click at [369, 21] on span "×" at bounding box center [370, 22] width 4 height 8
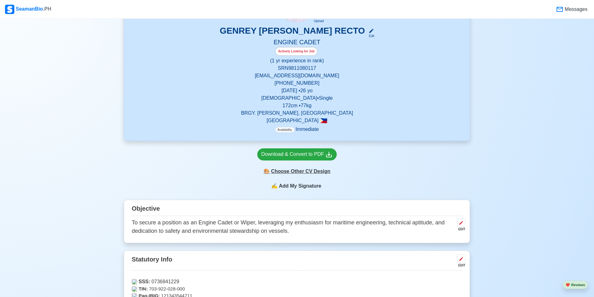
scroll to position [94, 0]
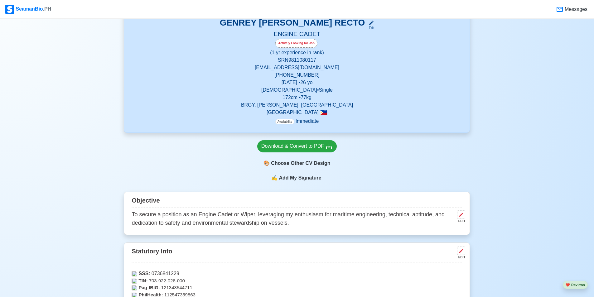
click at [309, 184] on div "✍️ Add My Signature" at bounding box center [297, 181] width 346 height 15
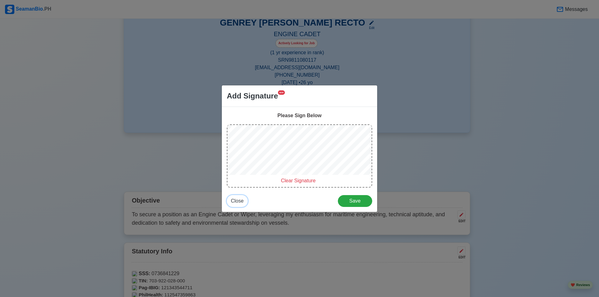
click at [241, 202] on span "Close" at bounding box center [237, 200] width 13 height 5
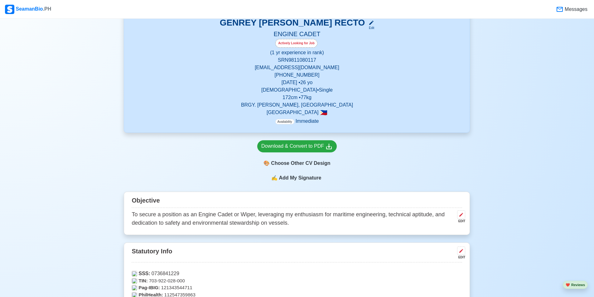
click at [284, 180] on span "Add My Signature" at bounding box center [300, 177] width 45 height 7
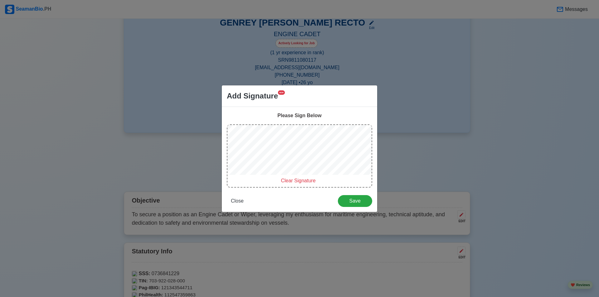
click at [298, 183] on span "Clear Signature" at bounding box center [298, 180] width 35 height 5
click at [287, 182] on span "Clear Signature" at bounding box center [298, 180] width 35 height 5
drag, startPoint x: 290, startPoint y: 181, endPoint x: 281, endPoint y: 176, distance: 10.5
click at [290, 180] on span "Clear Signature" at bounding box center [298, 180] width 35 height 5
drag, startPoint x: 296, startPoint y: 181, endPoint x: 291, endPoint y: 177, distance: 6.6
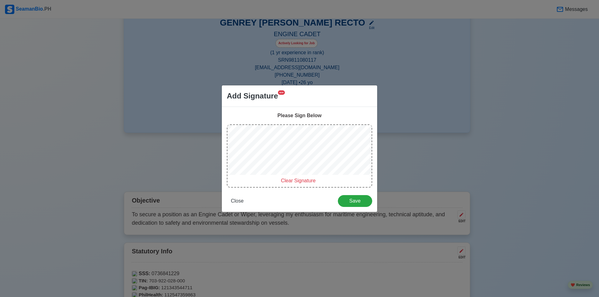
click at [295, 181] on span "Clear Signature" at bounding box center [298, 180] width 35 height 5
drag, startPoint x: 305, startPoint y: 179, endPoint x: 303, endPoint y: 175, distance: 4.1
click at [305, 178] on span "Clear Signature" at bounding box center [298, 180] width 35 height 5
click at [300, 181] on span "Clear Signature" at bounding box center [298, 180] width 35 height 5
click at [304, 183] on span "Clear Signature" at bounding box center [298, 180] width 35 height 5
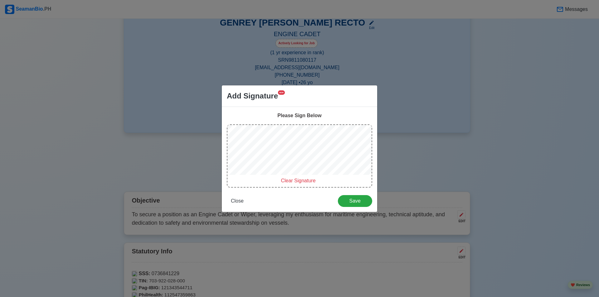
click at [287, 180] on span "Clear Signature" at bounding box center [298, 180] width 35 height 5
click at [300, 181] on span "Clear Signature" at bounding box center [298, 180] width 35 height 5
drag, startPoint x: 309, startPoint y: 178, endPoint x: 303, endPoint y: 177, distance: 5.6
click at [308, 179] on span "Clear Signature" at bounding box center [298, 180] width 35 height 5
drag, startPoint x: 309, startPoint y: 181, endPoint x: 302, endPoint y: 176, distance: 9.3
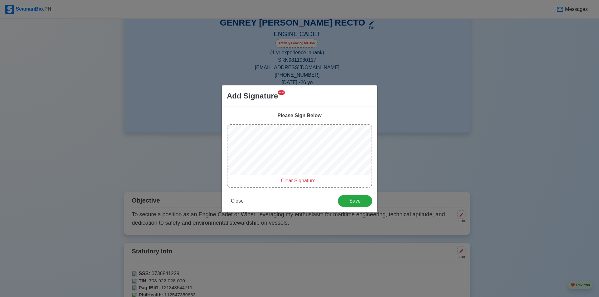
click at [307, 179] on span "Clear Signature" at bounding box center [298, 180] width 35 height 5
click at [283, 135] on div "Clear Signature" at bounding box center [299, 155] width 145 height 63
click at [304, 181] on span "Clear Signature" at bounding box center [298, 180] width 35 height 5
click at [290, 179] on span "Clear Signature" at bounding box center [298, 180] width 35 height 5
click at [306, 179] on span "Clear Signature" at bounding box center [298, 180] width 35 height 5
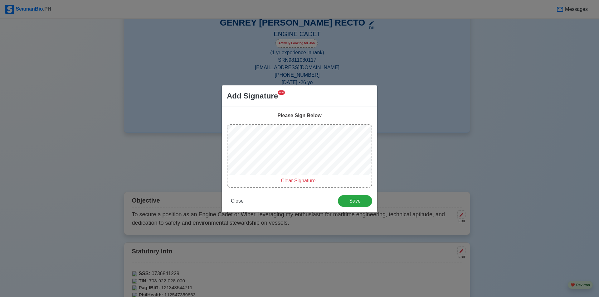
click at [286, 178] on span "Clear Signature" at bounding box center [298, 180] width 35 height 5
drag, startPoint x: 306, startPoint y: 179, endPoint x: 299, endPoint y: 176, distance: 7.5
click at [306, 179] on span "Clear Signature" at bounding box center [298, 180] width 35 height 5
drag, startPoint x: 300, startPoint y: 181, endPoint x: 294, endPoint y: 175, distance: 8.6
click at [300, 181] on span "Clear Signature" at bounding box center [298, 180] width 35 height 5
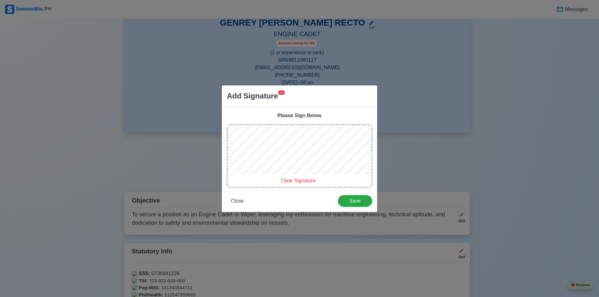
click at [374, 139] on div "Please Sign Below Clear Signature Close Save" at bounding box center [299, 159] width 155 height 105
click at [363, 199] on span "Save" at bounding box center [355, 200] width 26 height 5
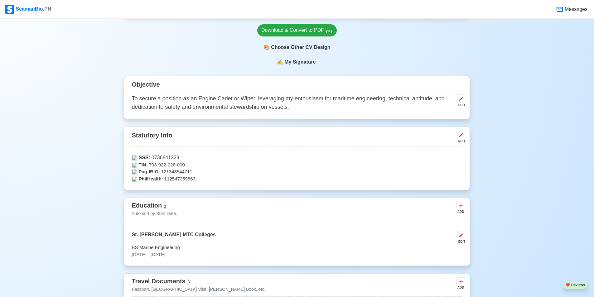
scroll to position [121, 0]
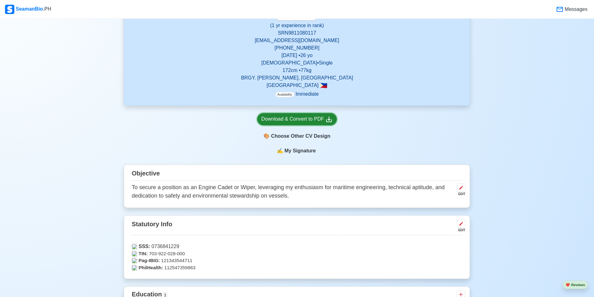
click at [312, 121] on div "Download & Convert to PDF" at bounding box center [296, 119] width 71 height 8
click at [291, 153] on span "My Signature" at bounding box center [300, 150] width 34 height 7
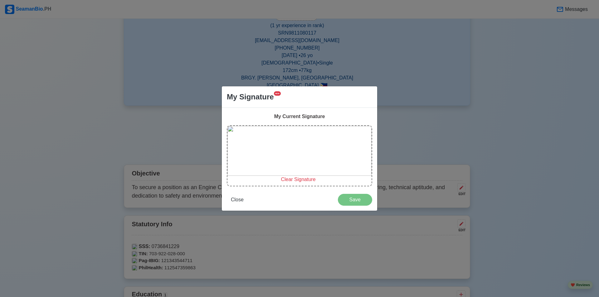
click at [296, 178] on span "Clear Signature" at bounding box center [298, 179] width 35 height 5
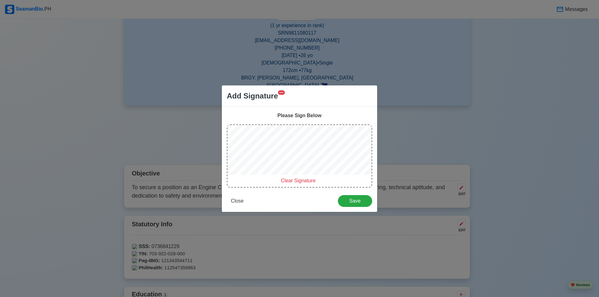
click at [297, 183] on span "Clear Signature" at bounding box center [298, 180] width 35 height 5
drag, startPoint x: 302, startPoint y: 182, endPoint x: 295, endPoint y: 177, distance: 9.3
click at [301, 181] on span "Clear Signature" at bounding box center [298, 180] width 35 height 5
drag, startPoint x: 293, startPoint y: 181, endPoint x: 293, endPoint y: 176, distance: 5.3
click at [293, 181] on span "Clear Signature" at bounding box center [298, 180] width 35 height 5
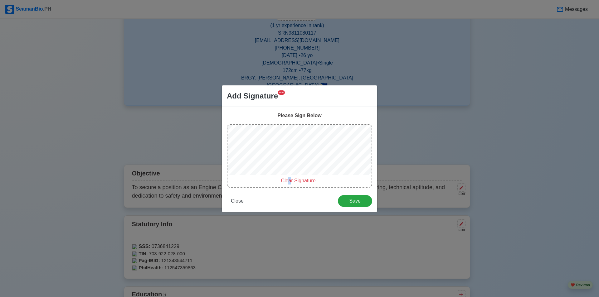
click at [290, 179] on span "Clear Signature" at bounding box center [298, 180] width 35 height 5
drag, startPoint x: 286, startPoint y: 181, endPoint x: 282, endPoint y: 177, distance: 6.0
click at [286, 181] on span "Clear Signature" at bounding box center [298, 180] width 35 height 5
click at [292, 181] on span "Clear Signature" at bounding box center [298, 180] width 35 height 5
drag, startPoint x: 286, startPoint y: 183, endPoint x: 286, endPoint y: 175, distance: 7.5
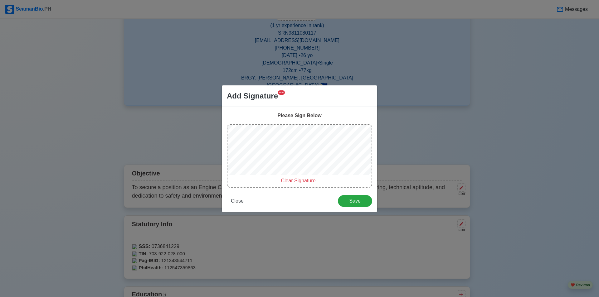
click at [286, 182] on span "Clear Signature" at bounding box center [298, 180] width 35 height 5
click at [298, 181] on span "Clear Signature" at bounding box center [298, 180] width 35 height 5
click at [304, 184] on div "Clear Signature" at bounding box center [298, 180] width 142 height 7
drag, startPoint x: 309, startPoint y: 180, endPoint x: 303, endPoint y: 177, distance: 6.3
click at [308, 180] on span "Clear Signature" at bounding box center [298, 180] width 35 height 5
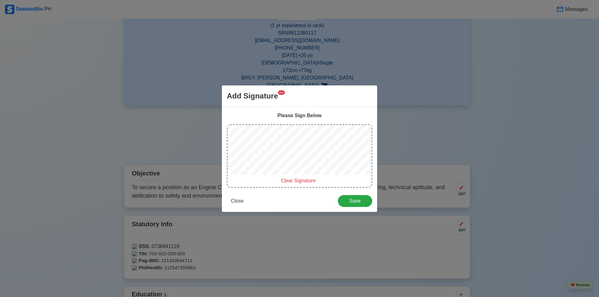
click at [303, 182] on span "Clear Signature" at bounding box center [298, 180] width 35 height 5
click at [298, 180] on span "Clear Signature" at bounding box center [298, 180] width 35 height 5
click at [295, 182] on span "Clear Signature" at bounding box center [298, 180] width 35 height 5
drag, startPoint x: 296, startPoint y: 183, endPoint x: 295, endPoint y: 180, distance: 3.9
click at [295, 183] on span "Clear Signature" at bounding box center [298, 180] width 35 height 5
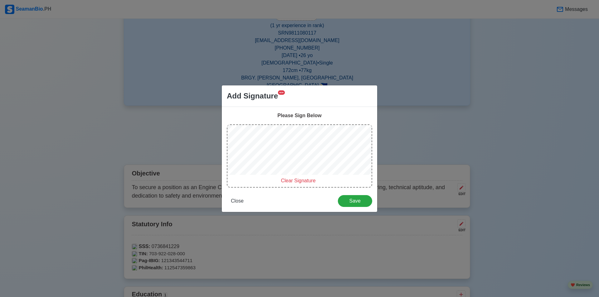
drag, startPoint x: 287, startPoint y: 182, endPoint x: 285, endPoint y: 177, distance: 5.4
click at [287, 181] on span "Clear Signature" at bounding box center [298, 180] width 35 height 5
click at [295, 182] on span "Clear Signature" at bounding box center [298, 180] width 35 height 5
drag, startPoint x: 293, startPoint y: 176, endPoint x: 289, endPoint y: 177, distance: 4.4
click at [292, 179] on span "Clear Signature" at bounding box center [298, 180] width 35 height 5
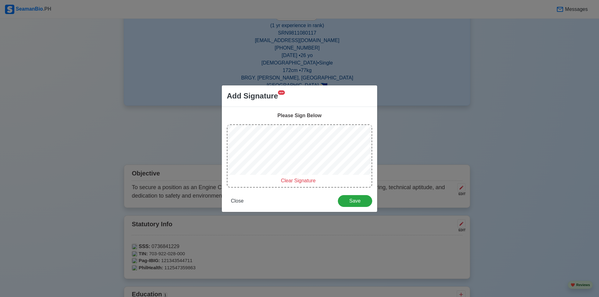
click at [293, 179] on span "Clear Signature" at bounding box center [298, 180] width 35 height 5
drag, startPoint x: 293, startPoint y: 184, endPoint x: 292, endPoint y: 176, distance: 7.9
click at [293, 181] on div "Clear Signature" at bounding box center [298, 180] width 142 height 7
click at [294, 182] on span "Clear Signature" at bounding box center [298, 180] width 35 height 5
click at [291, 178] on span "Clear Signature" at bounding box center [298, 180] width 35 height 5
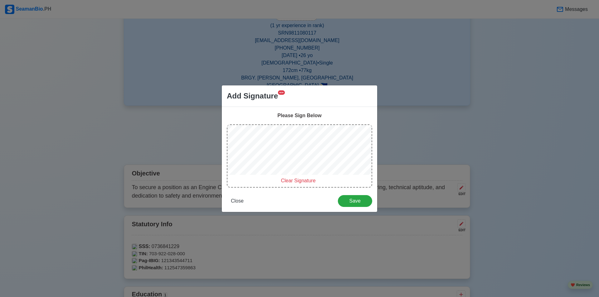
click at [289, 177] on div "Clear Signature" at bounding box center [298, 180] width 142 height 7
click at [304, 177] on div "Clear Signature" at bounding box center [298, 180] width 142 height 7
click at [292, 179] on span "Clear Signature" at bounding box center [298, 180] width 35 height 5
click at [356, 196] on button "Save" at bounding box center [355, 201] width 34 height 12
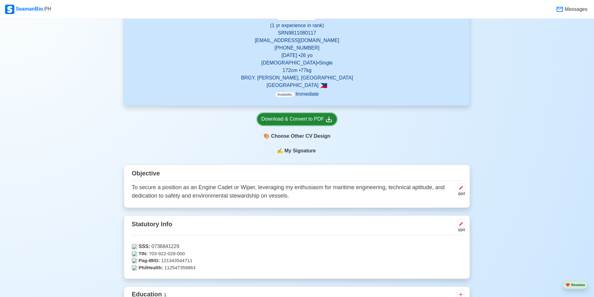
click at [304, 121] on div "Download & Convert to PDF" at bounding box center [296, 119] width 71 height 8
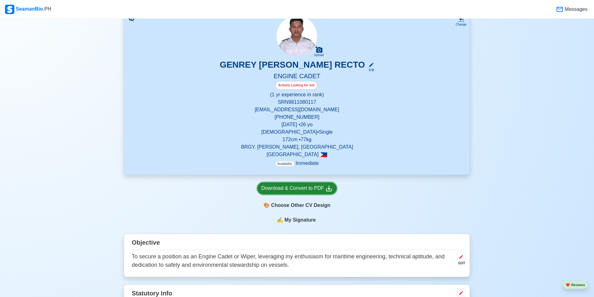
scroll to position [0, 0]
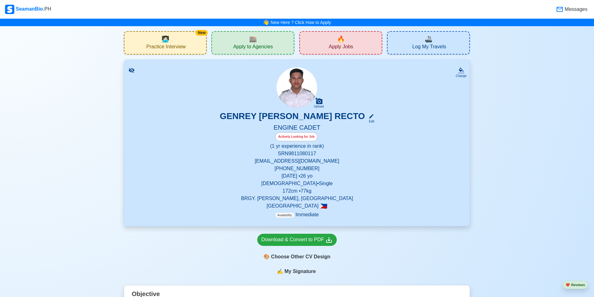
click at [259, 49] on span "Apply to Agencies" at bounding box center [253, 48] width 40 height 8
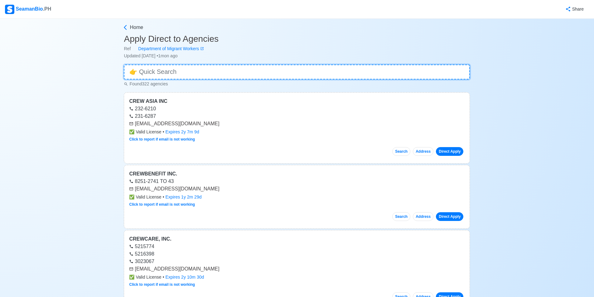
click at [188, 75] on input at bounding box center [297, 72] width 346 height 15
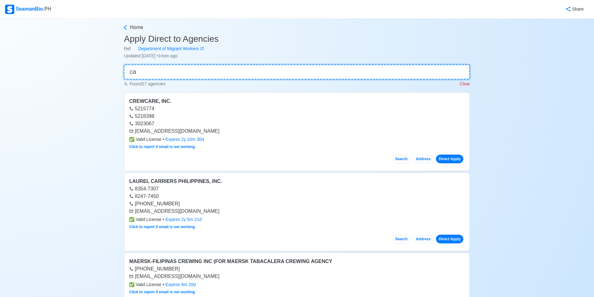
click at [173, 70] on input "ca" at bounding box center [297, 72] width 346 height 15
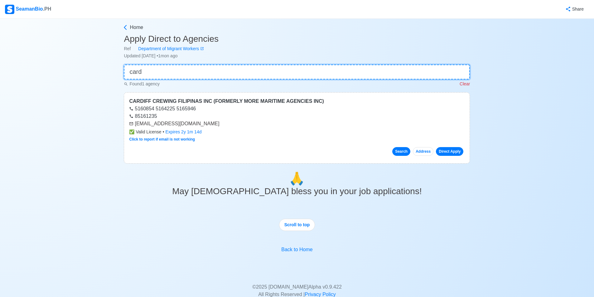
type input "card"
click at [402, 155] on button "Search" at bounding box center [401, 151] width 18 height 9
click at [446, 151] on link "Direct Apply" at bounding box center [449, 151] width 27 height 9
click at [443, 154] on link "Direct Apply" at bounding box center [449, 151] width 27 height 9
click at [445, 149] on link "Direct Apply" at bounding box center [449, 151] width 27 height 9
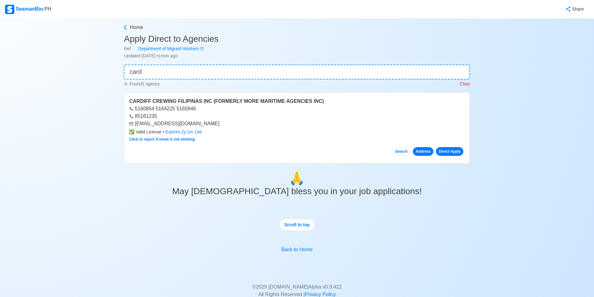
click at [417, 151] on button "Address" at bounding box center [423, 151] width 21 height 9
click at [406, 154] on button "Search" at bounding box center [401, 151] width 18 height 9
